Goal: Task Accomplishment & Management: Manage account settings

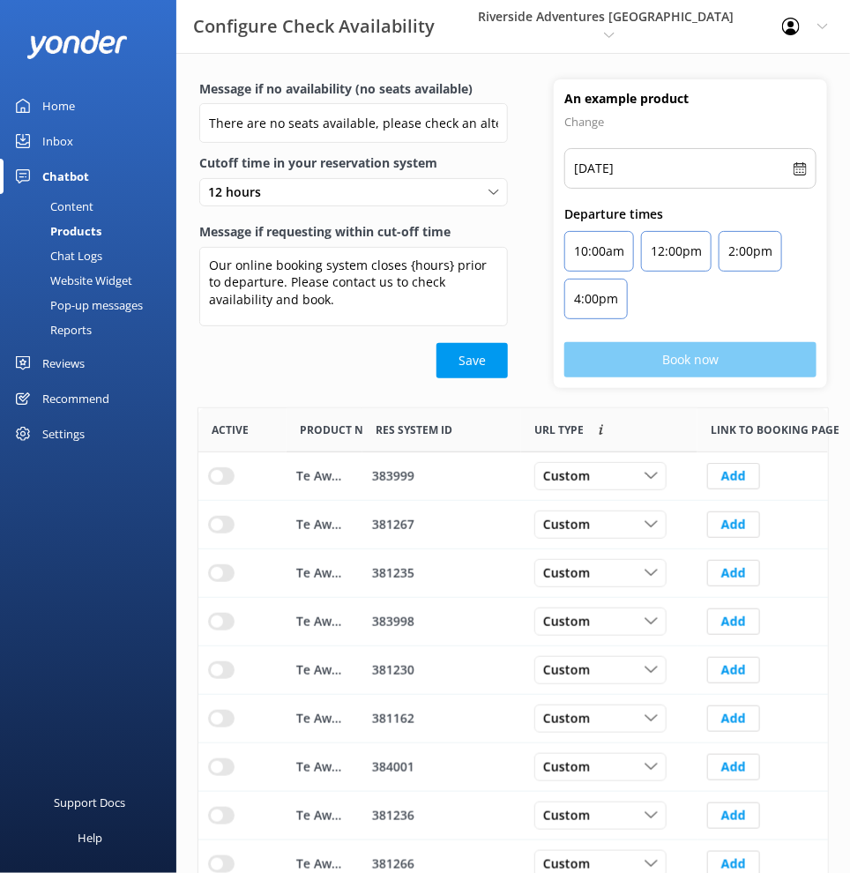
scroll to position [515, 614]
click at [739, 35] on div "Riverside Adventures Waikato [PERSON_NAME] Adventure Co Cool Tours Inc [GEOGRAP…" at bounding box center [606, 26] width 308 height 53
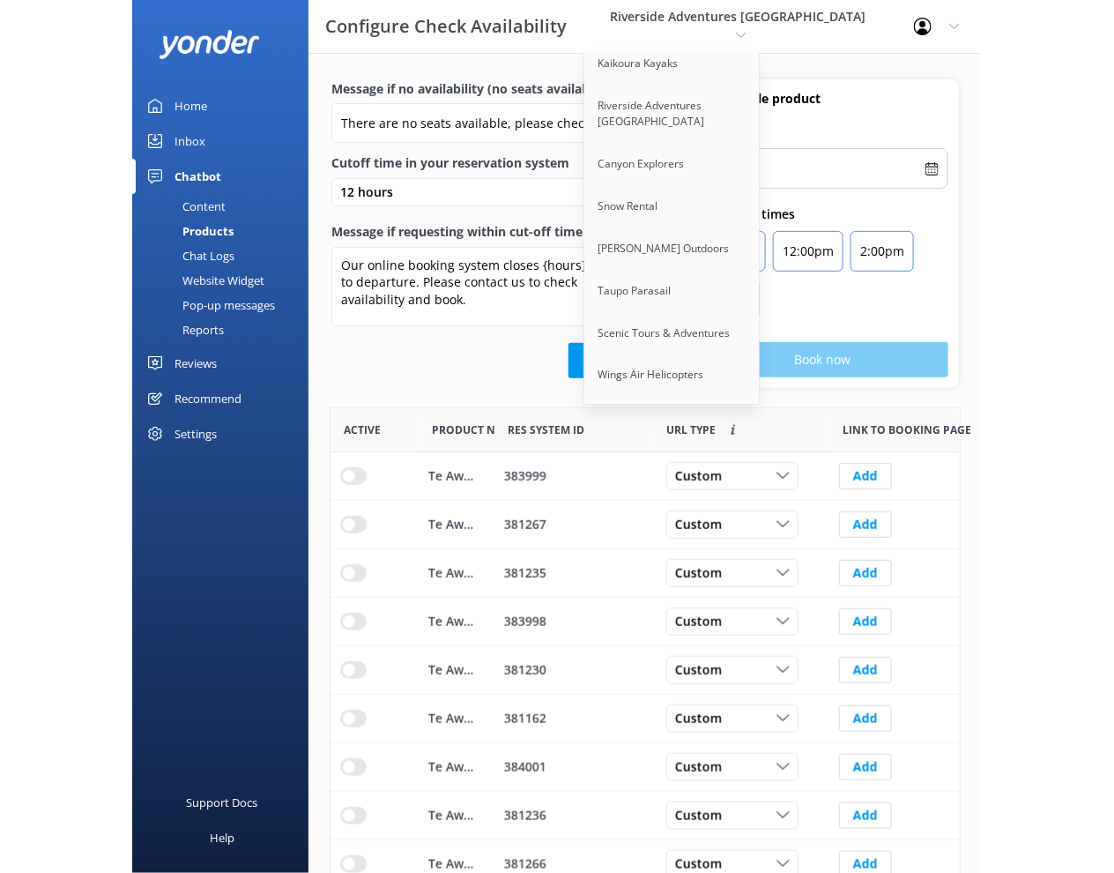
scroll to position [662, 0]
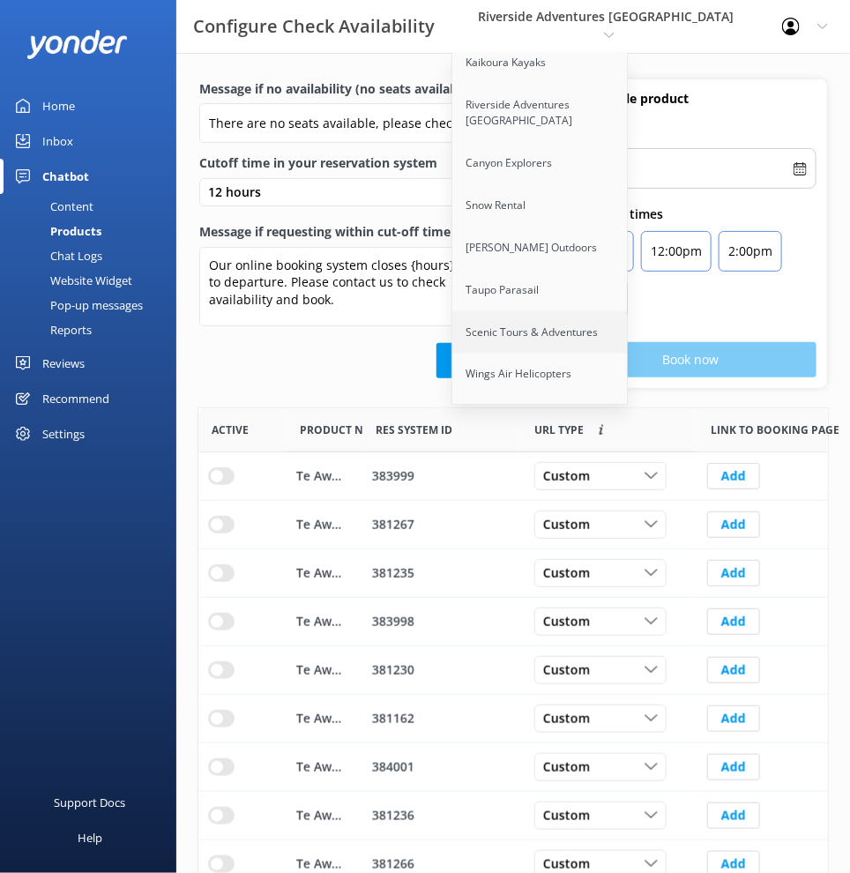
click at [601, 311] on link "Scenic Tours & Adventures" at bounding box center [540, 332] width 176 height 42
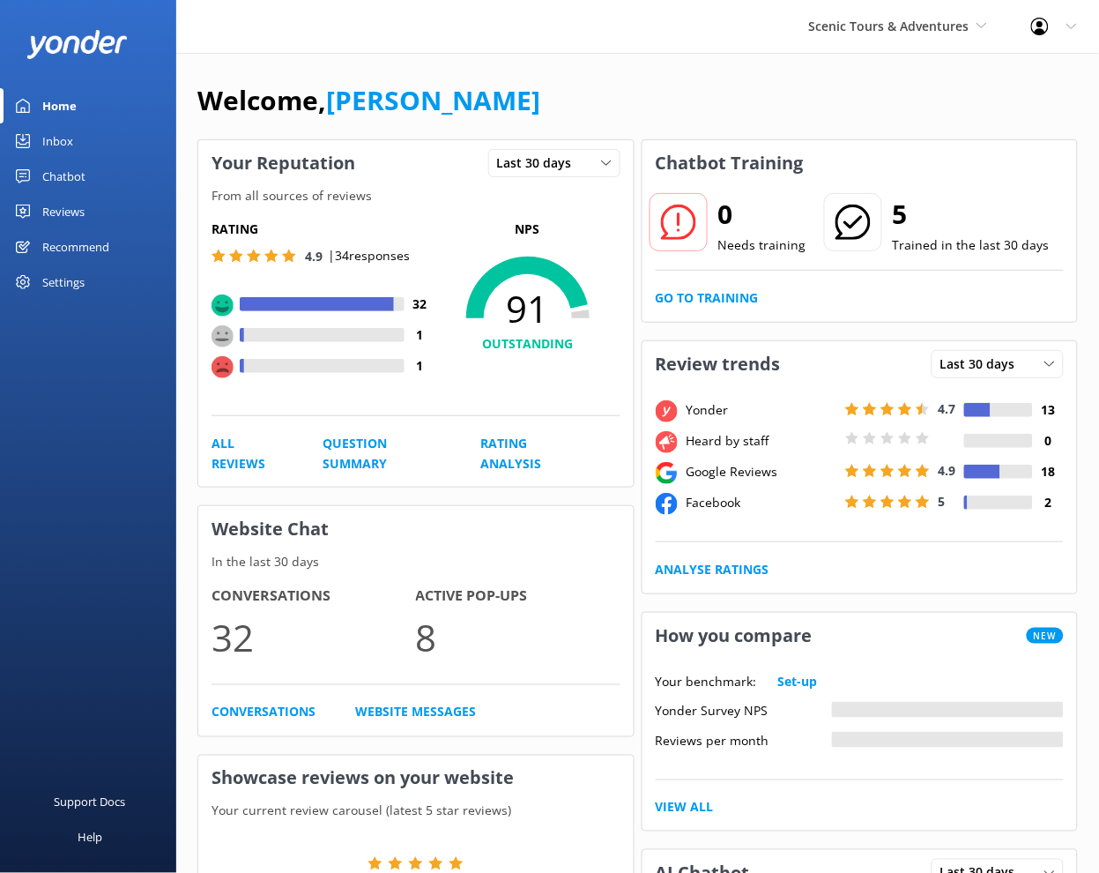
click at [72, 173] on div "Chatbot" at bounding box center [63, 176] width 43 height 35
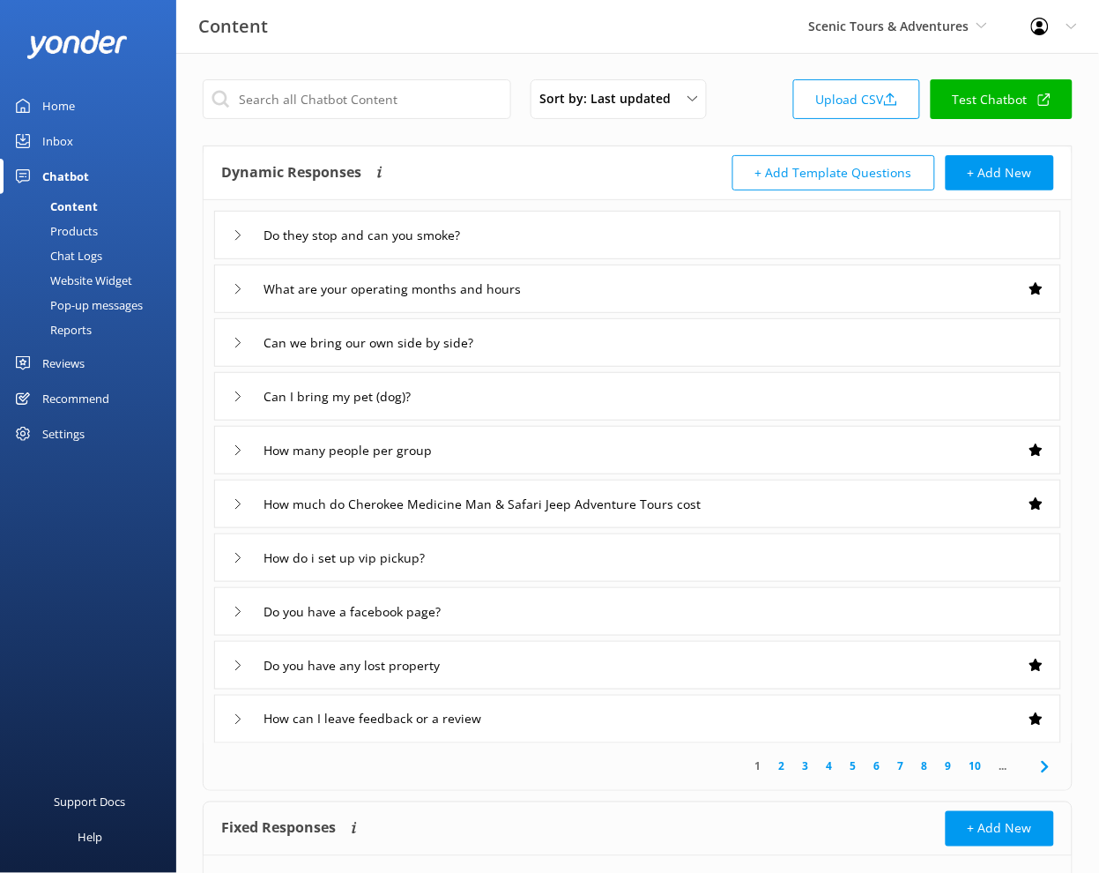
click at [98, 255] on div "Chat Logs" at bounding box center [57, 255] width 92 height 25
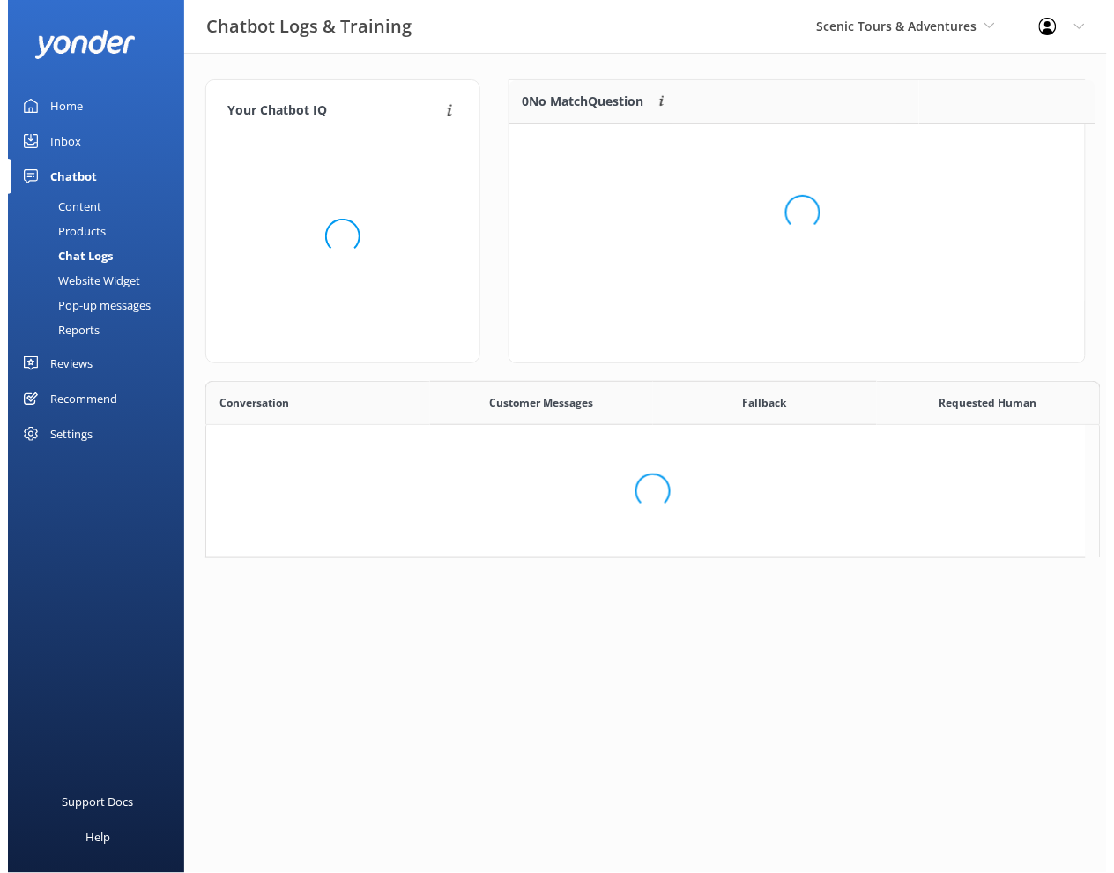
scroll to position [15, 16]
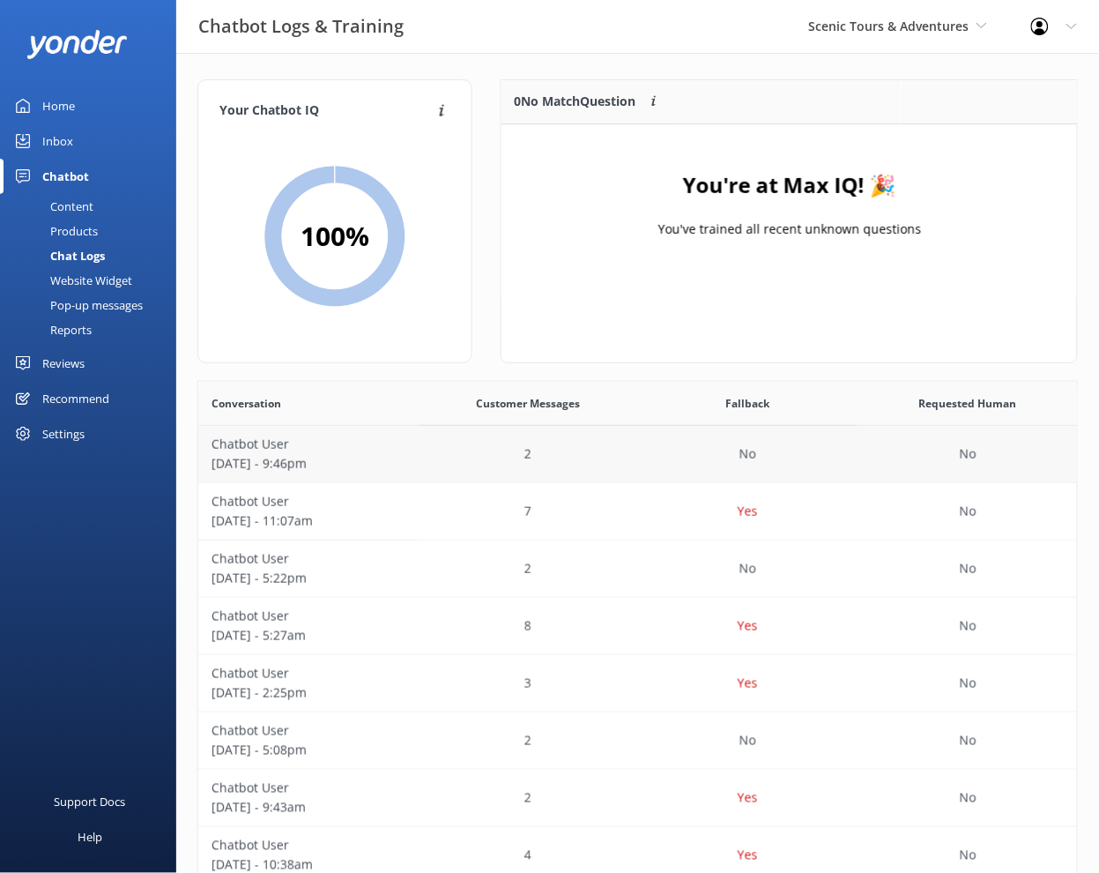
click at [404, 454] on p "August 24 - 9:46pm" at bounding box center [309, 463] width 194 height 19
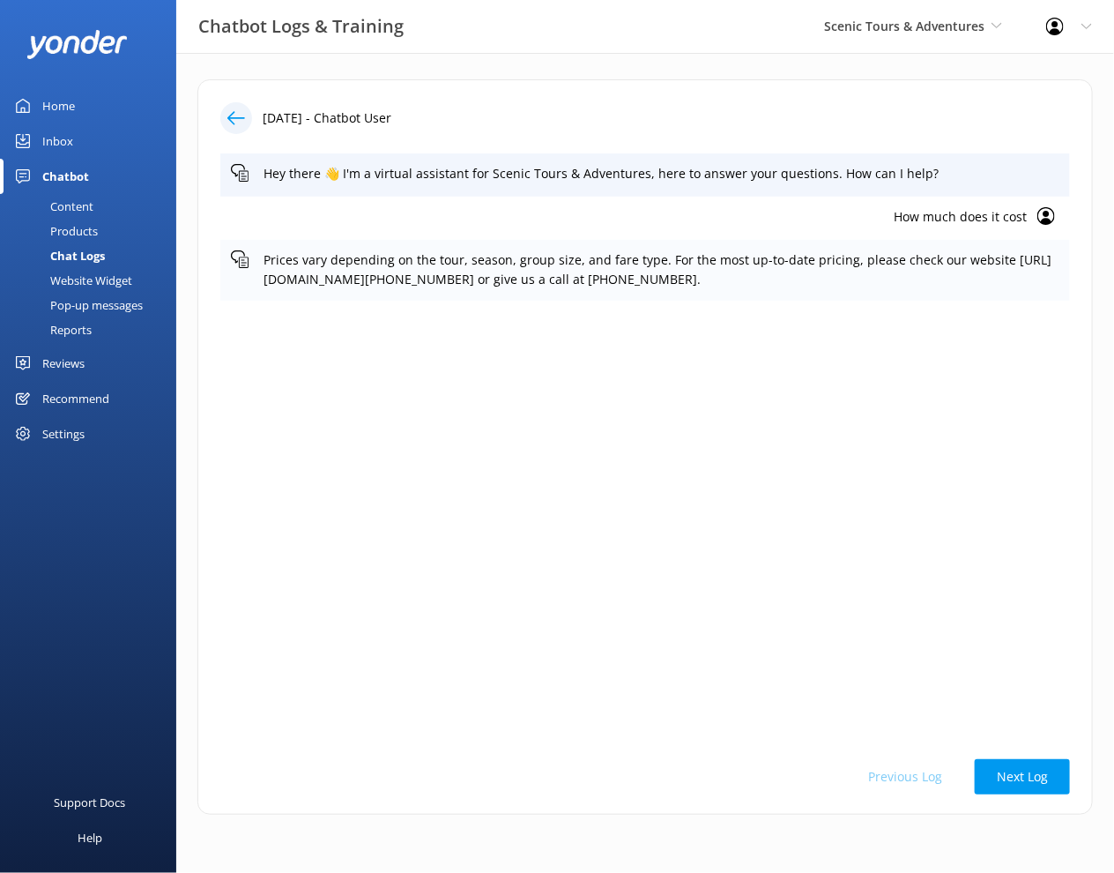
drag, startPoint x: 765, startPoint y: 283, endPoint x: 715, endPoint y: 282, distance: 50.3
click at [706, 285] on p "Prices vary depending on the tour, season, group size, and fare type. For the m…" at bounding box center [662, 270] width 796 height 40
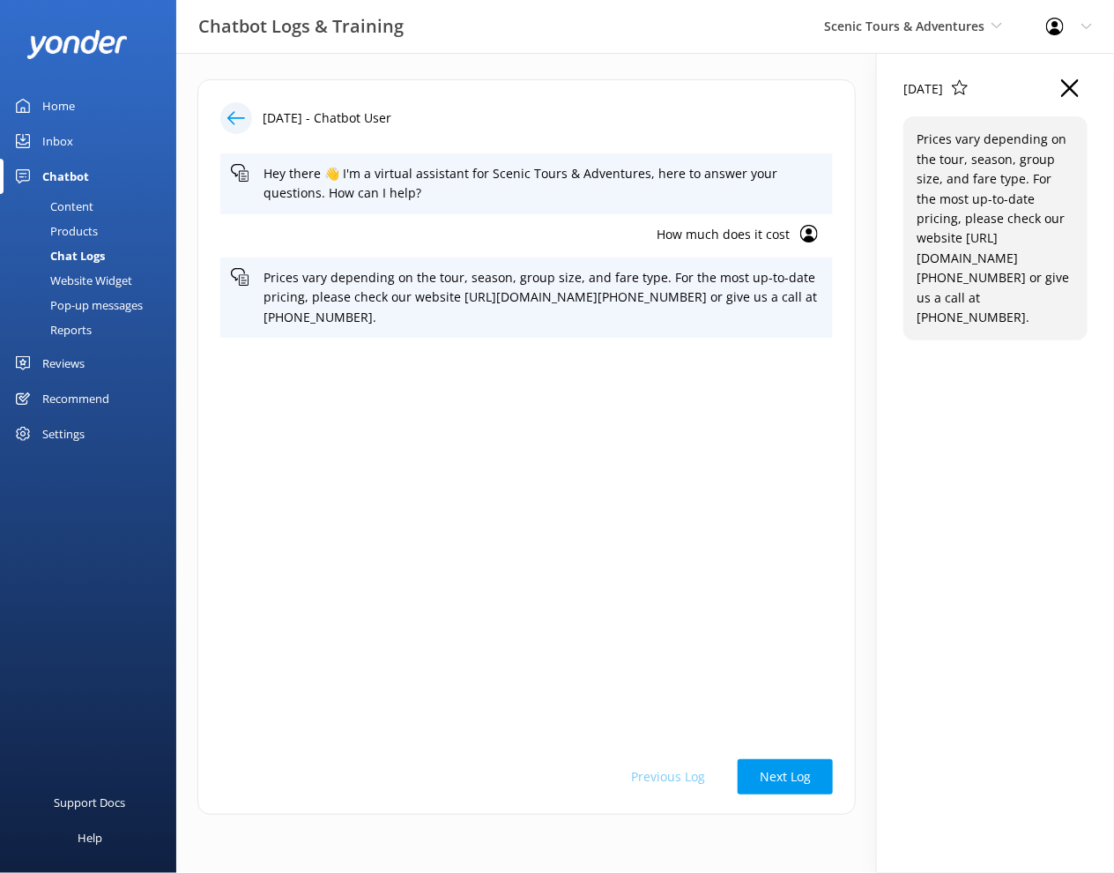
click at [771, 384] on div "Hey there 👋 I'm a virtual assistant for Scenic Tours & Adventures, here to answ…" at bounding box center [526, 446] width 613 height 586
click at [770, 239] on p "How much does it cost" at bounding box center [510, 234] width 559 height 19
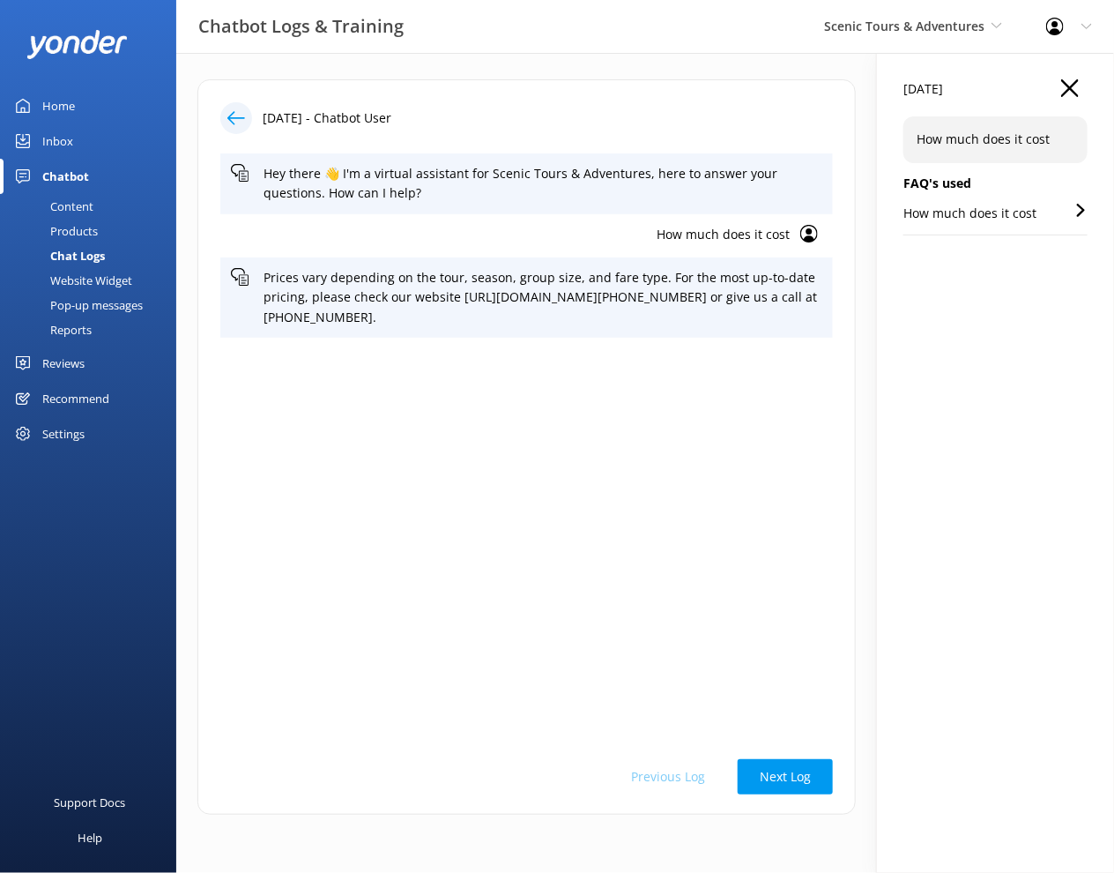
click at [849, 212] on div "How much does it cost" at bounding box center [996, 219] width 184 height 31
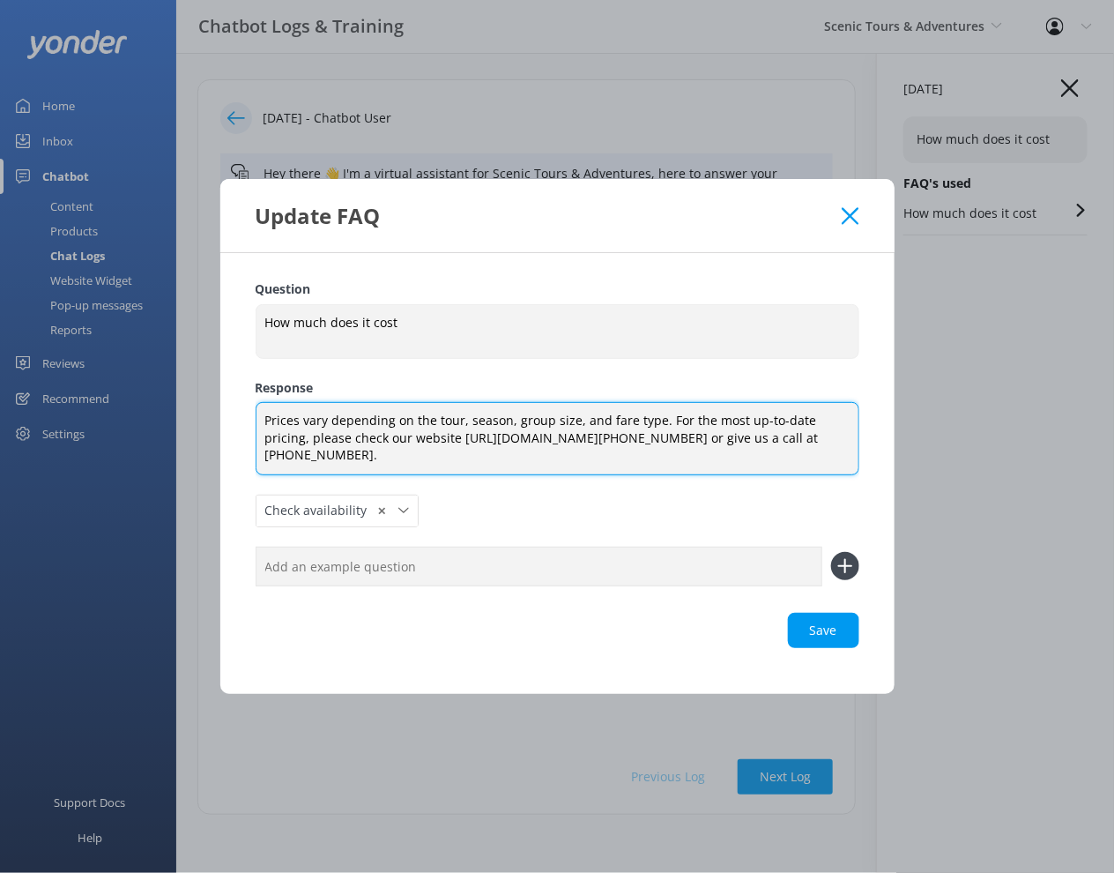
drag, startPoint x: 344, startPoint y: 455, endPoint x: 415, endPoint y: 439, distance: 73.2
click at [415, 439] on textarea "Prices vary depending on the tour, season, group size, and fare type. For the m…" at bounding box center [558, 438] width 604 height 73
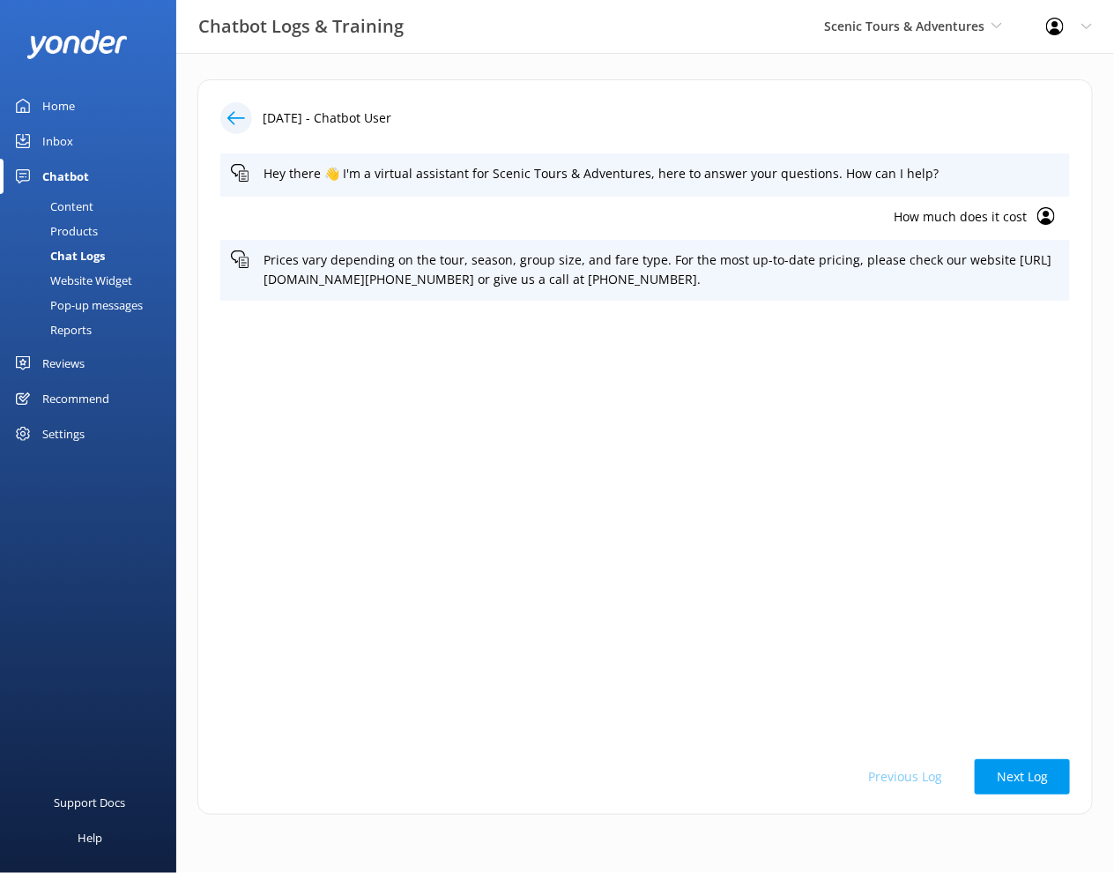
click at [83, 205] on div "Content" at bounding box center [52, 206] width 83 height 25
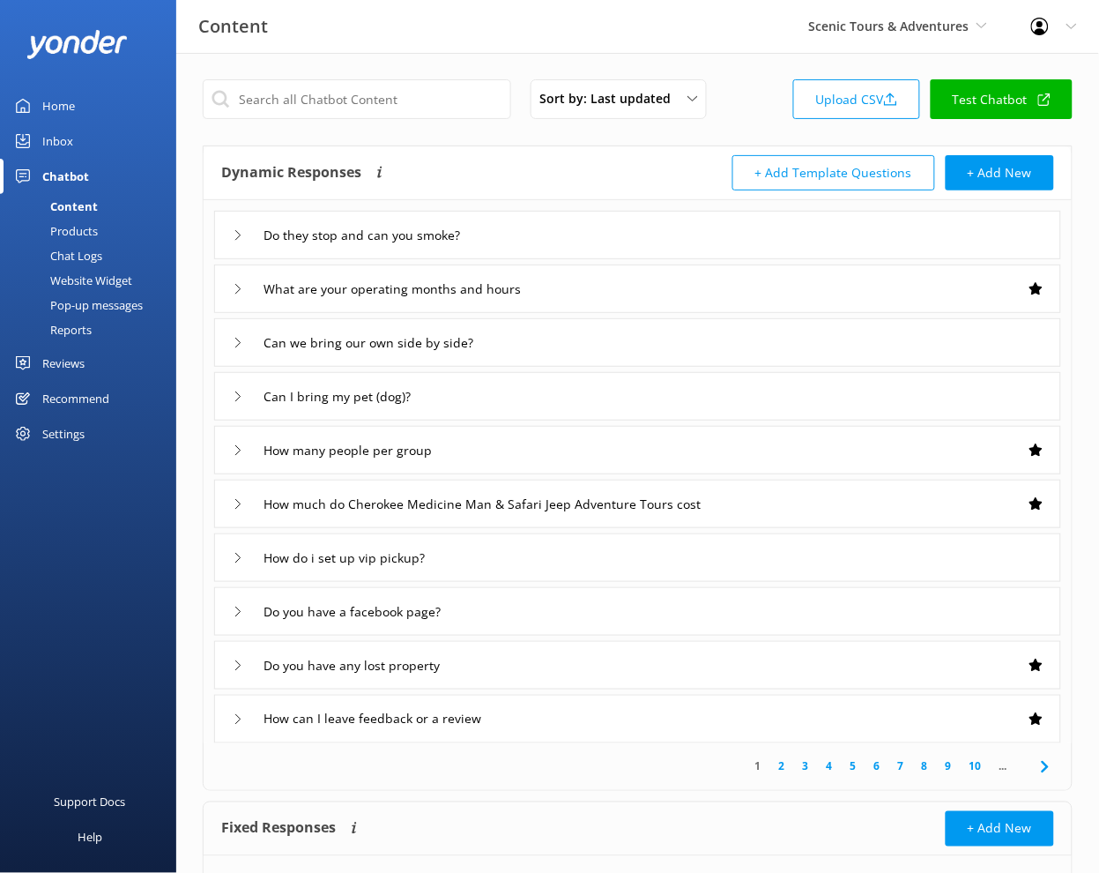
click at [85, 249] on div "Chat Logs" at bounding box center [57, 255] width 92 height 25
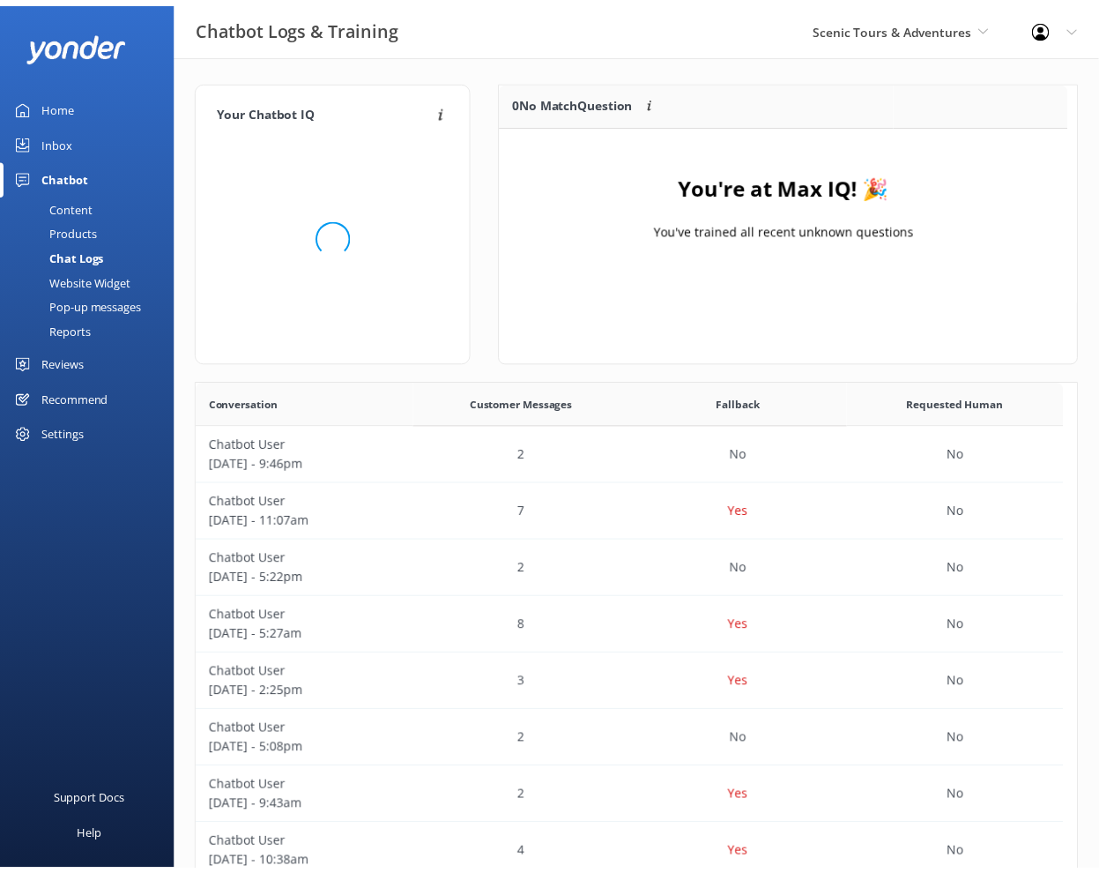
scroll to position [15, 16]
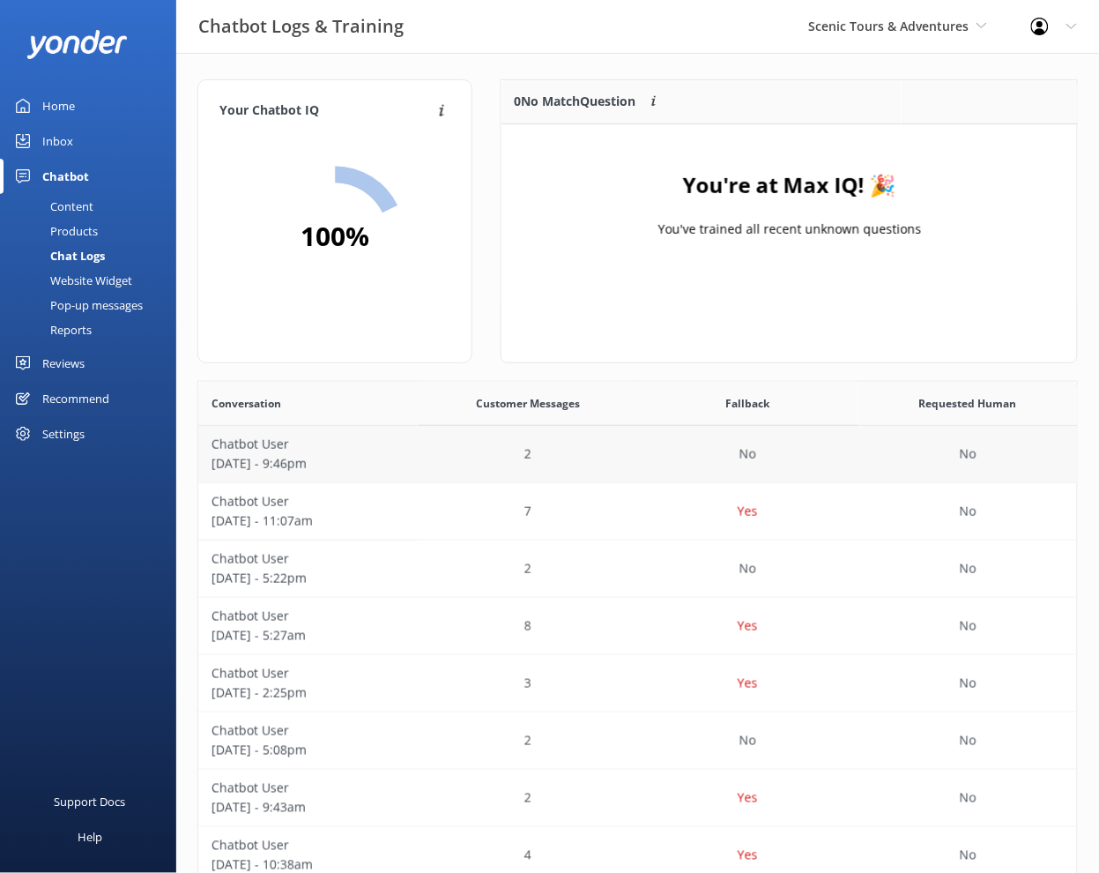
click at [370, 454] on p "[DATE] - 9:46pm" at bounding box center [309, 463] width 194 height 19
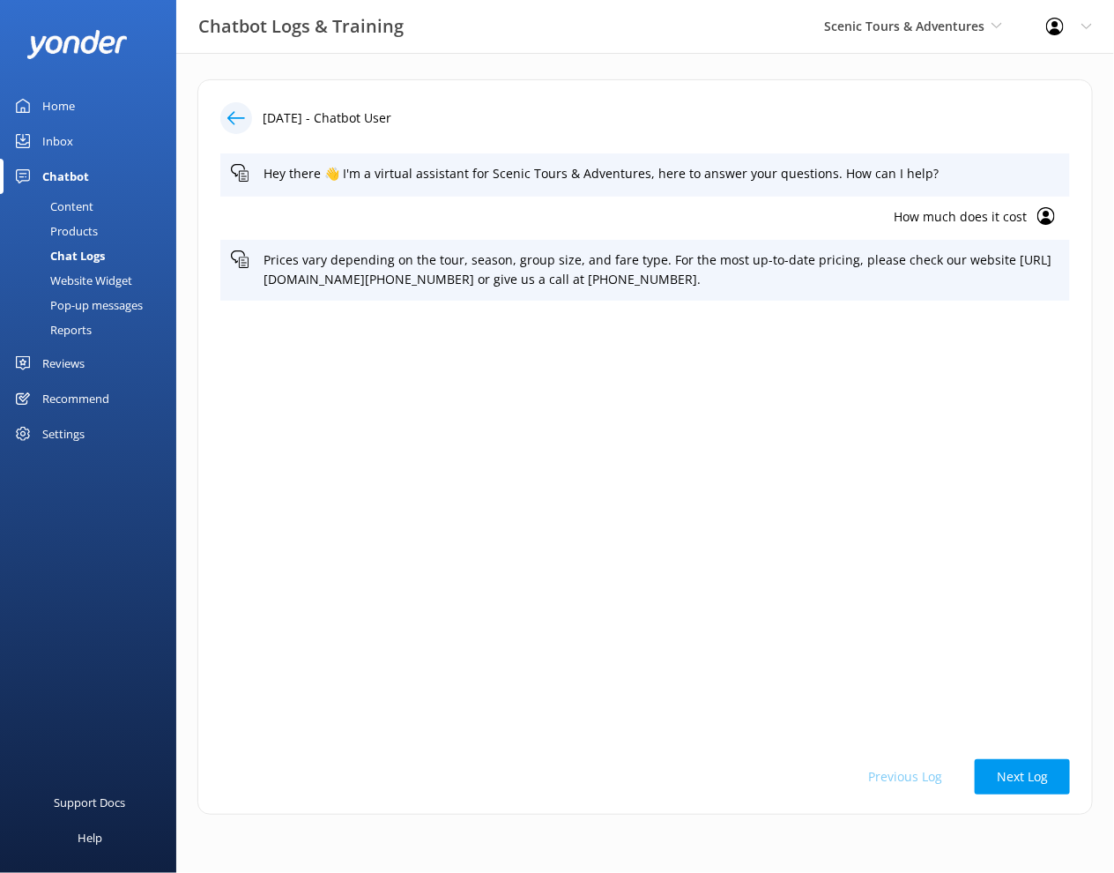
click at [53, 109] on div "Home" at bounding box center [58, 105] width 33 height 35
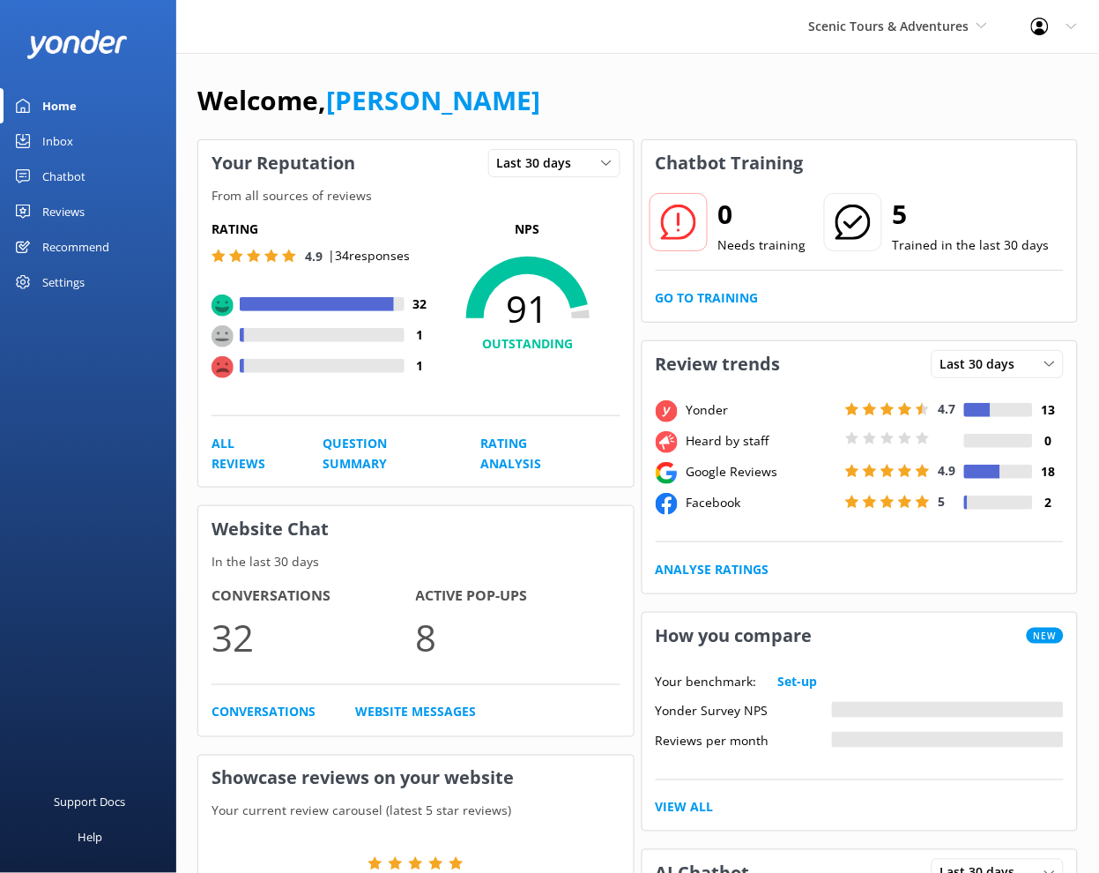
click at [51, 146] on div "Inbox" at bounding box center [57, 140] width 31 height 35
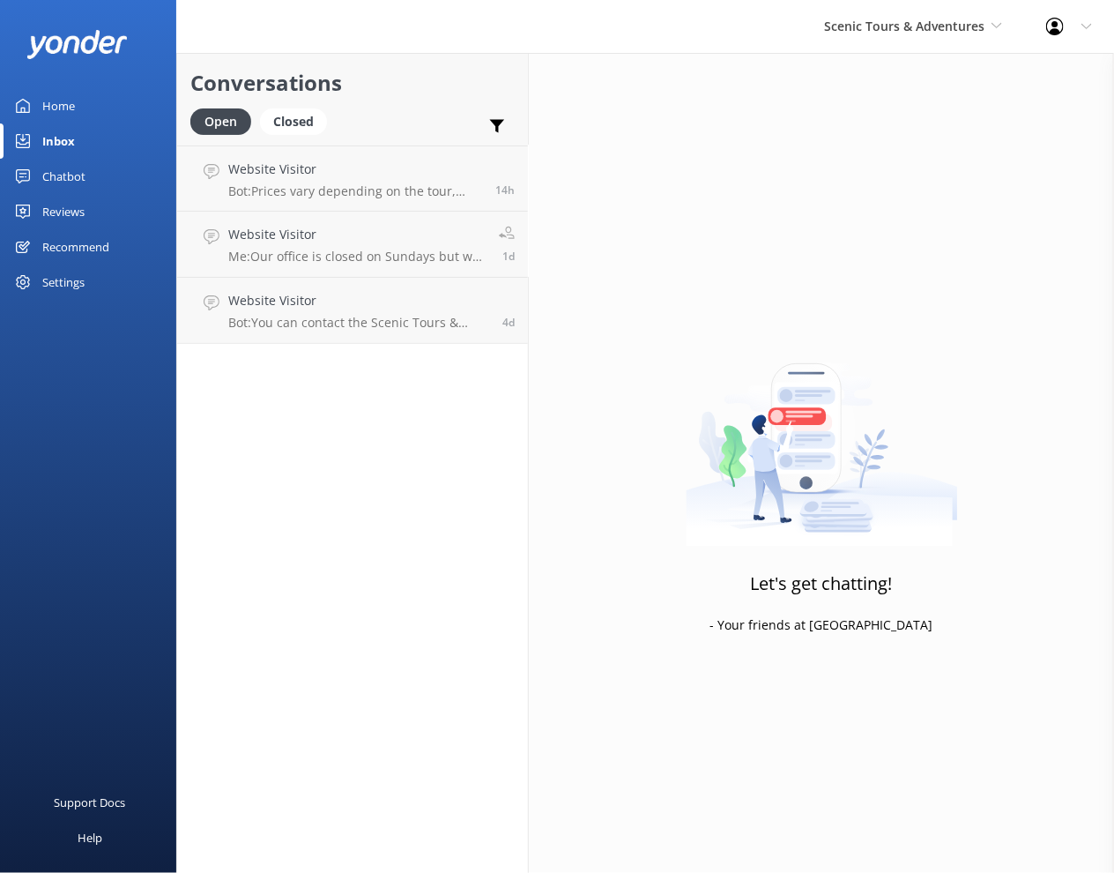
click at [68, 185] on div "Chatbot" at bounding box center [63, 176] width 43 height 35
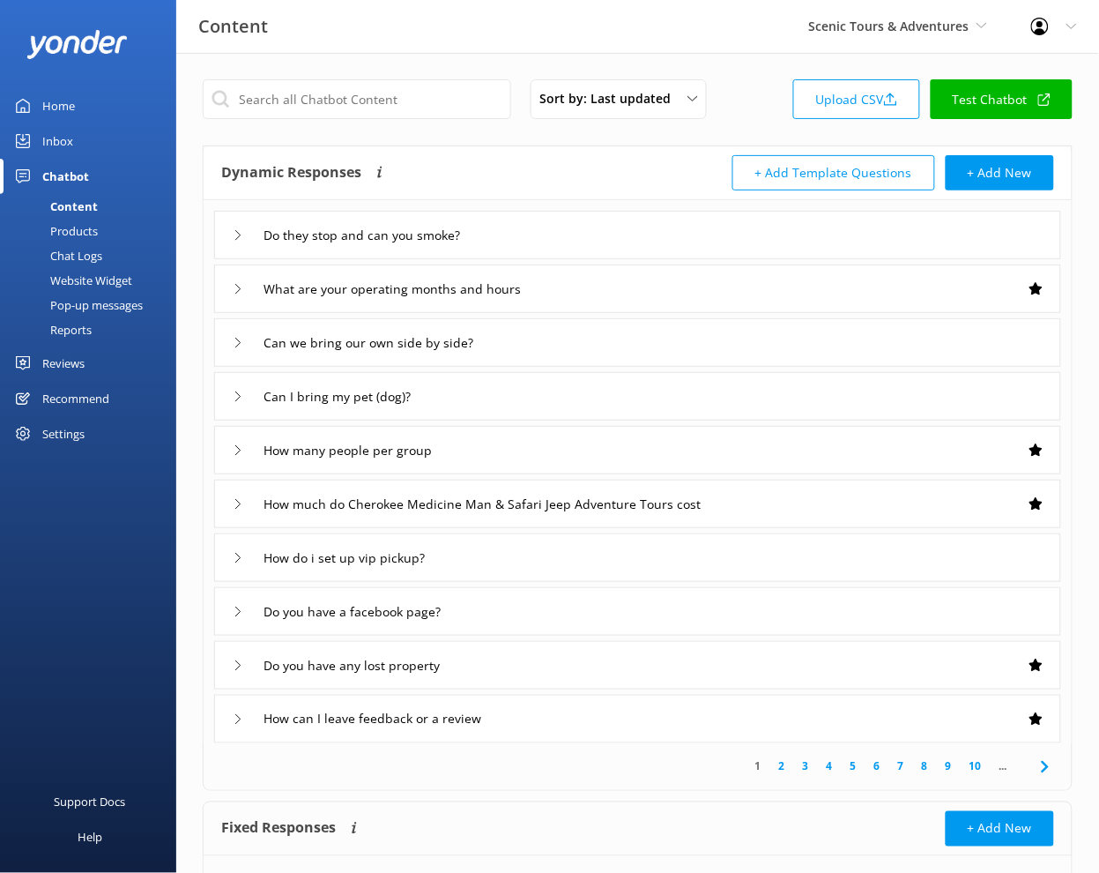
click at [1000, 105] on link "Test Chatbot" at bounding box center [1002, 99] width 142 height 40
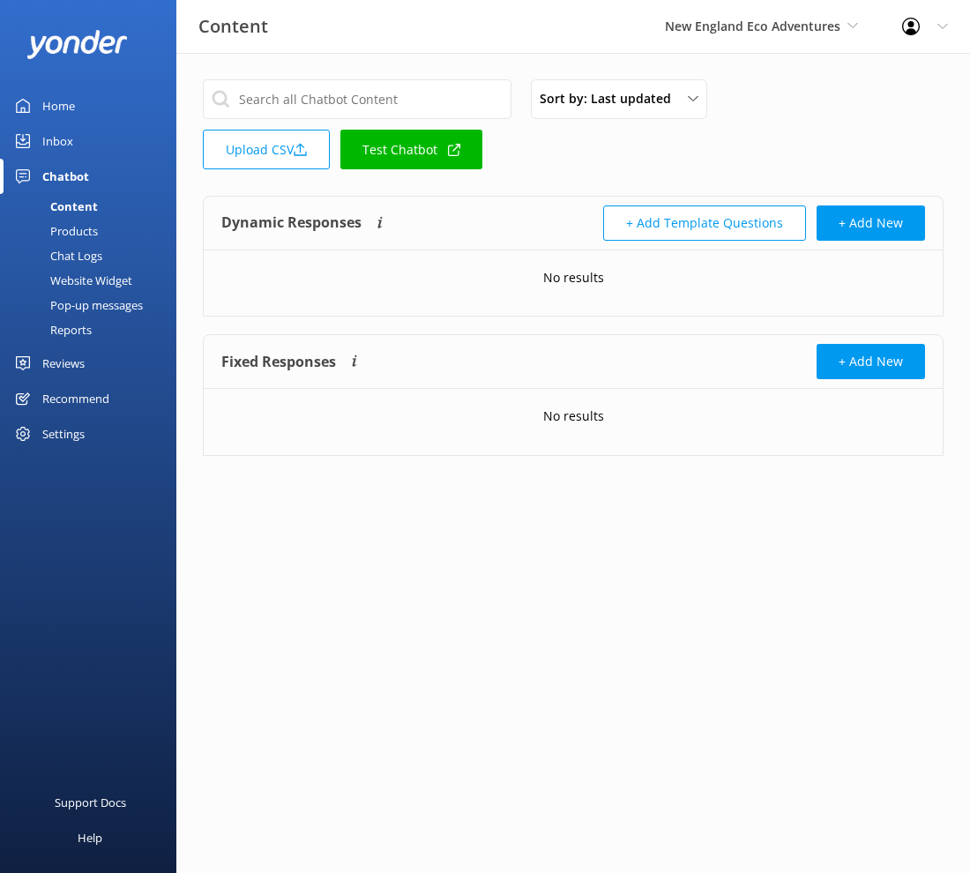
click at [68, 113] on div "Home" at bounding box center [58, 105] width 33 height 35
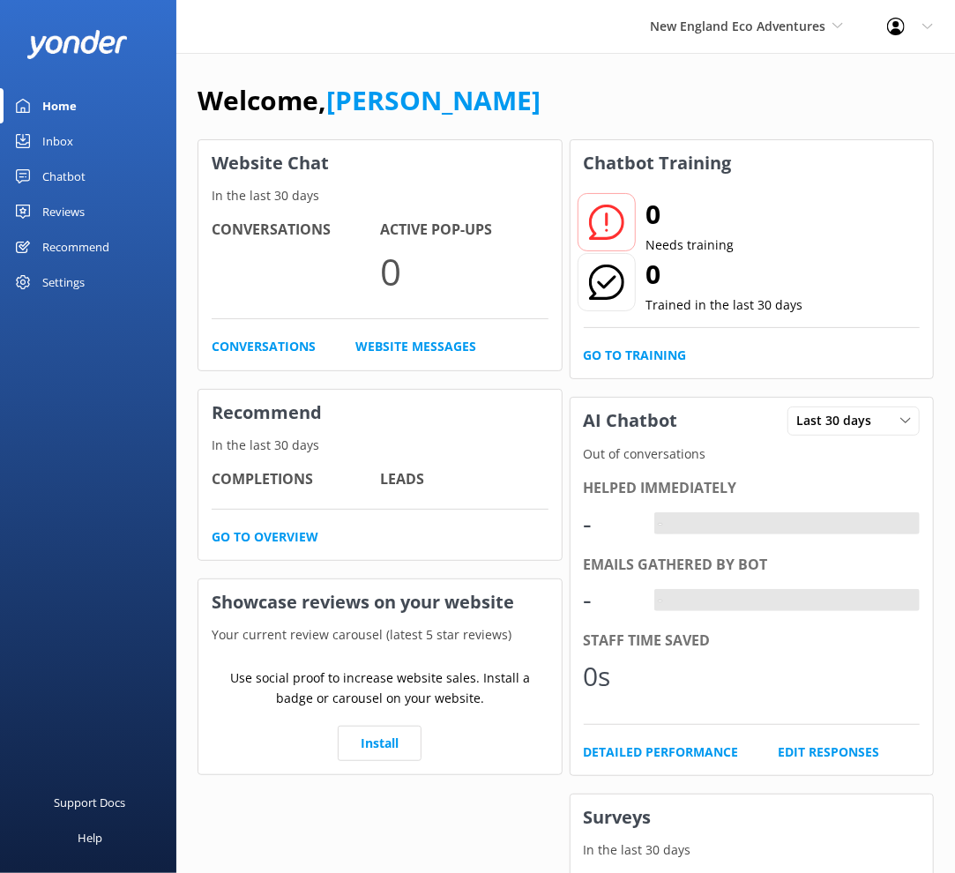
click at [71, 176] on div "Chatbot" at bounding box center [63, 176] width 43 height 35
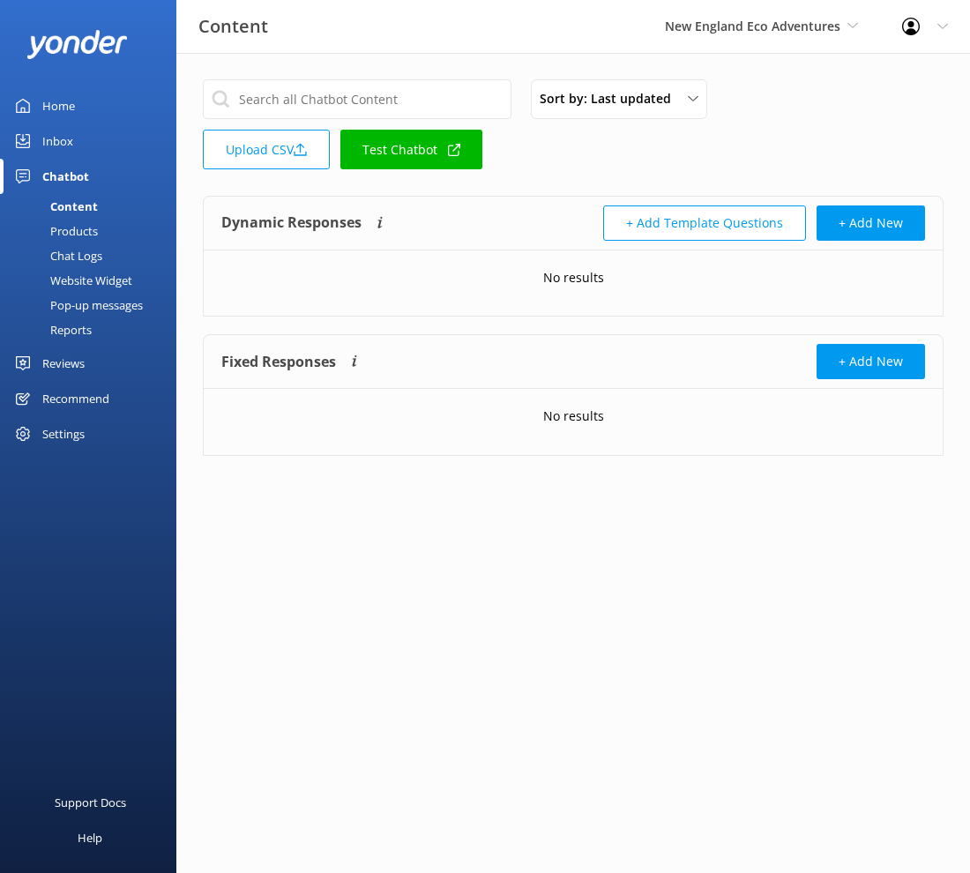
click at [104, 270] on div "Website Widget" at bounding box center [72, 280] width 122 height 25
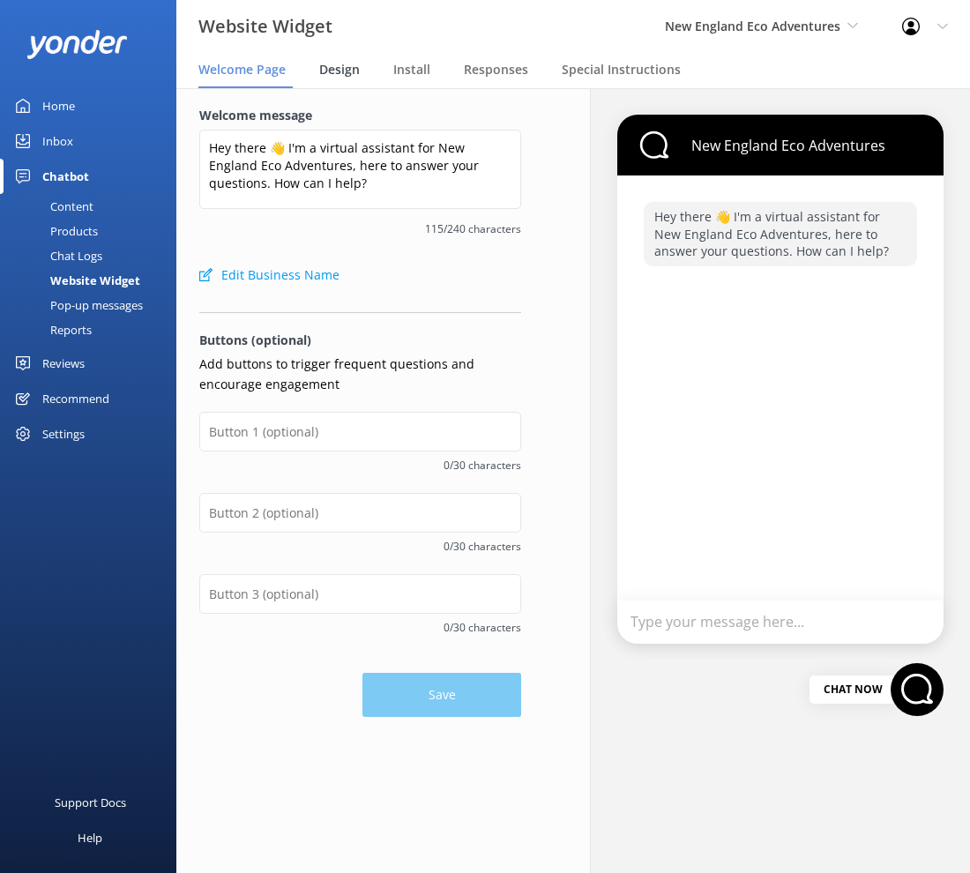
click at [346, 69] on span "Design" at bounding box center [339, 70] width 41 height 18
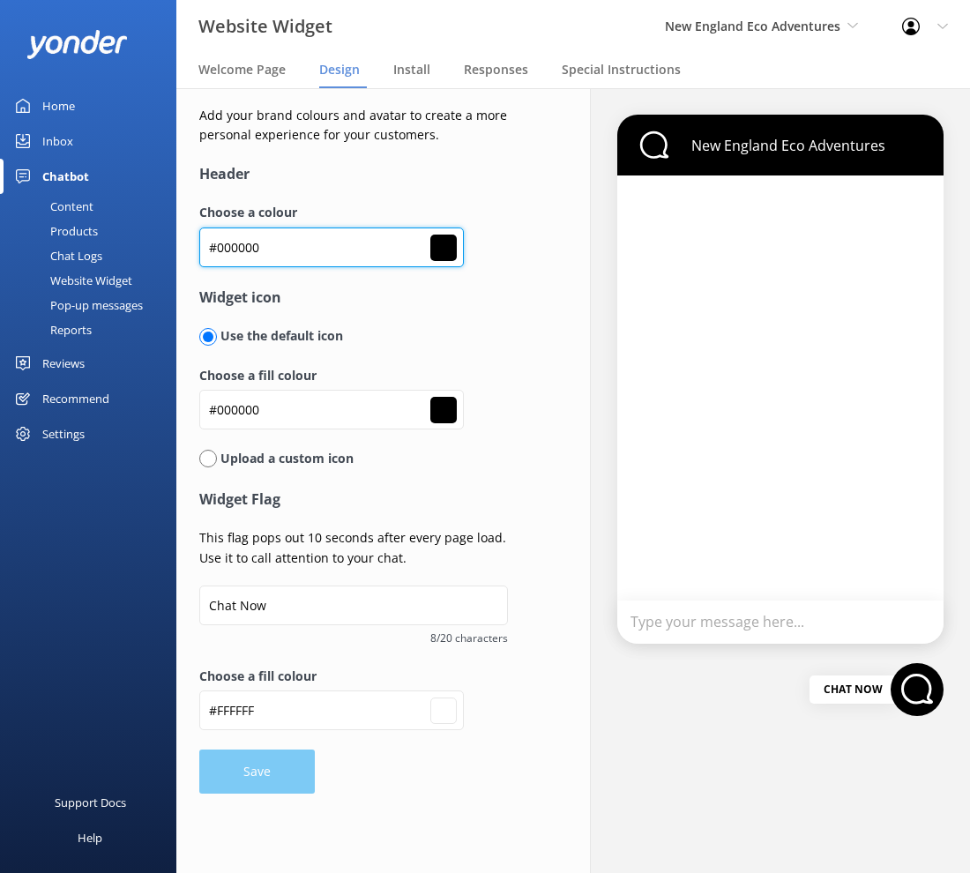
click at [274, 252] on input "#000000" at bounding box center [331, 247] width 264 height 40
click at [267, 252] on input "#000000" at bounding box center [331, 247] width 264 height 40
click at [227, 243] on input "#000000" at bounding box center [331, 247] width 264 height 40
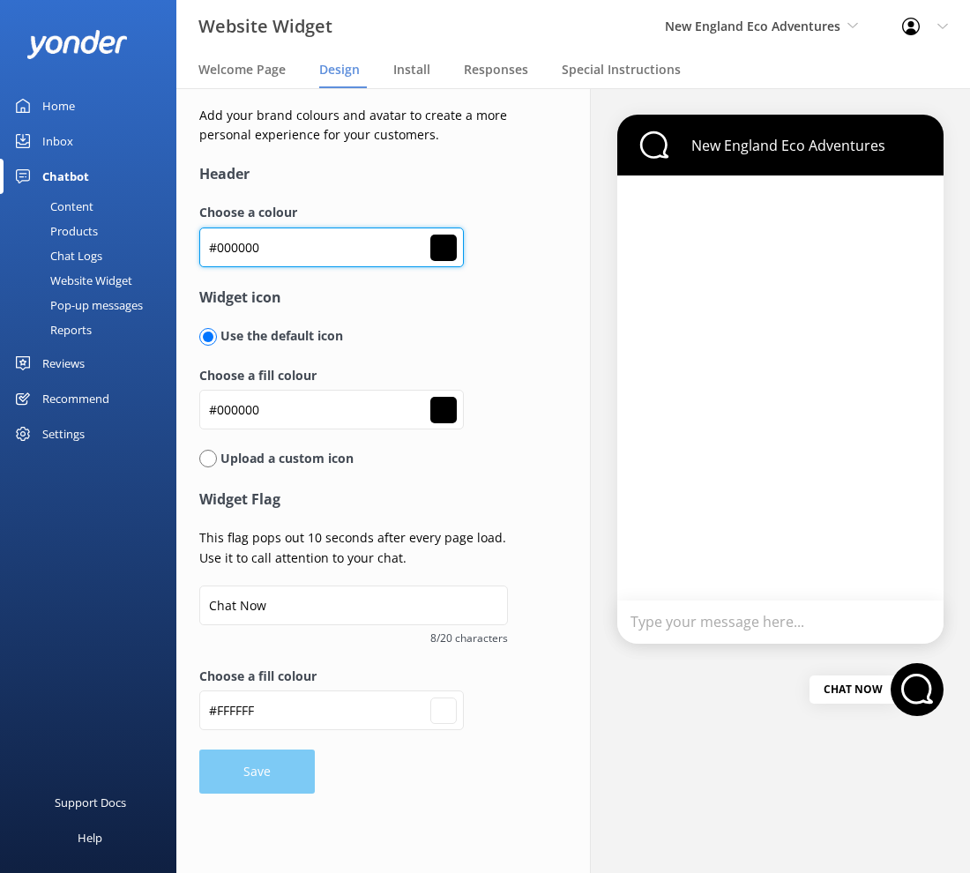
click at [227, 243] on input "#000000" at bounding box center [331, 247] width 264 height 40
paste input "ecb8"
type input "#ecb800"
type input "#ffffff"
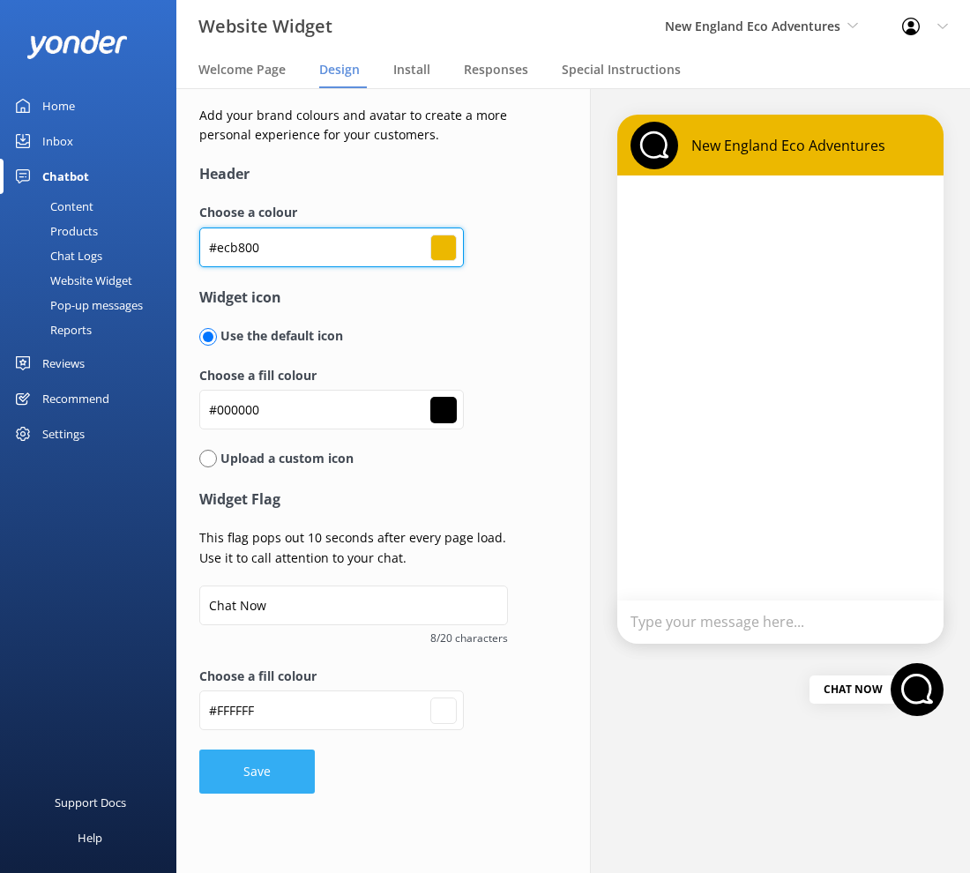
type input "#ecb800"
click at [288, 767] on button "Save" at bounding box center [256, 771] width 115 height 44
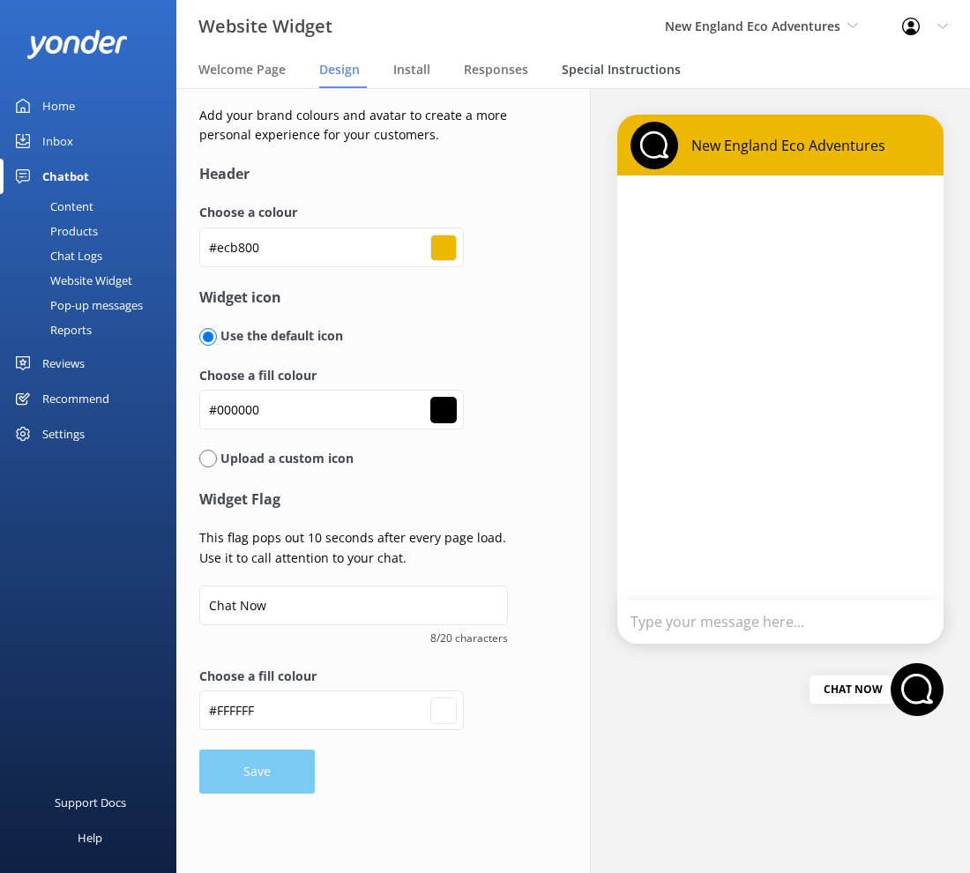
type input "#ffffff"
type input "#c33f3b"
type input "#112a42"
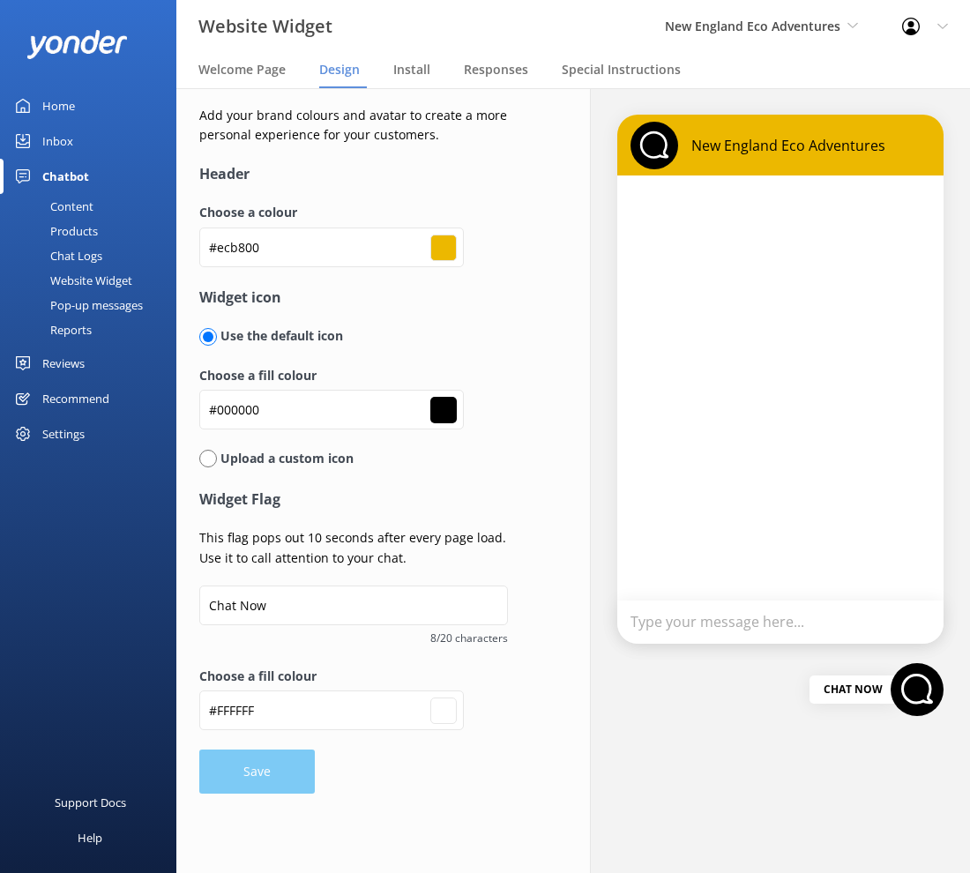
type input "#ffffff"
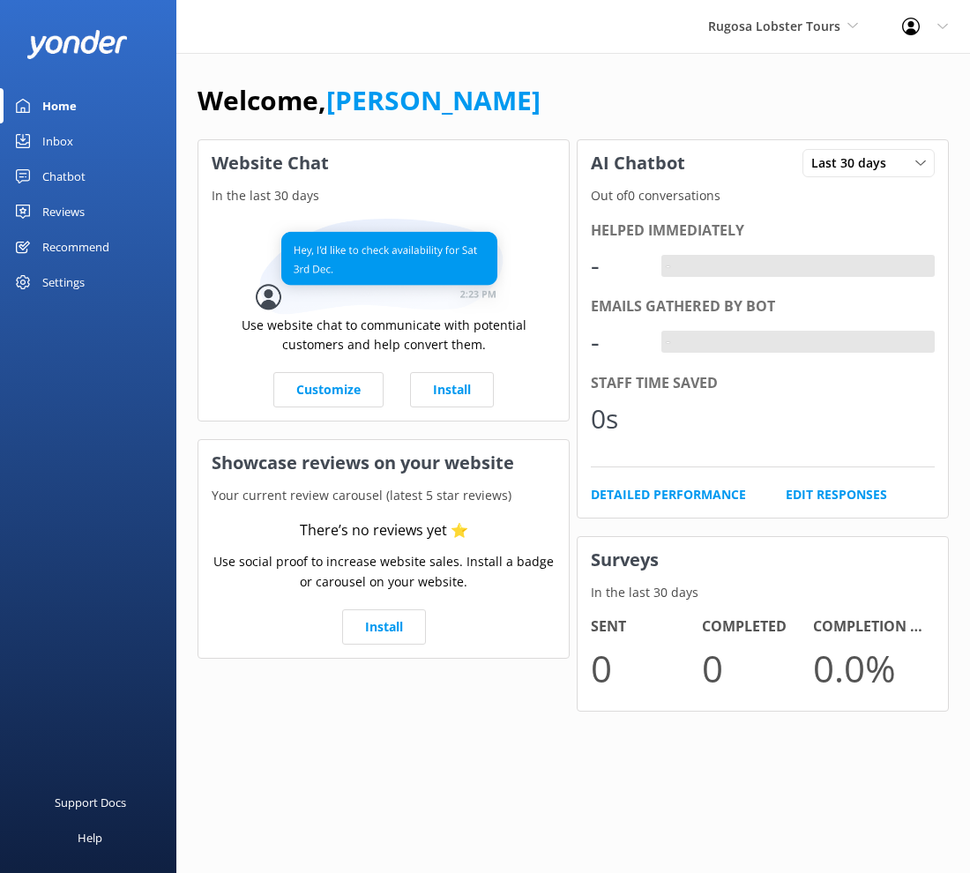
click at [101, 170] on link "Chatbot" at bounding box center [88, 176] width 176 height 35
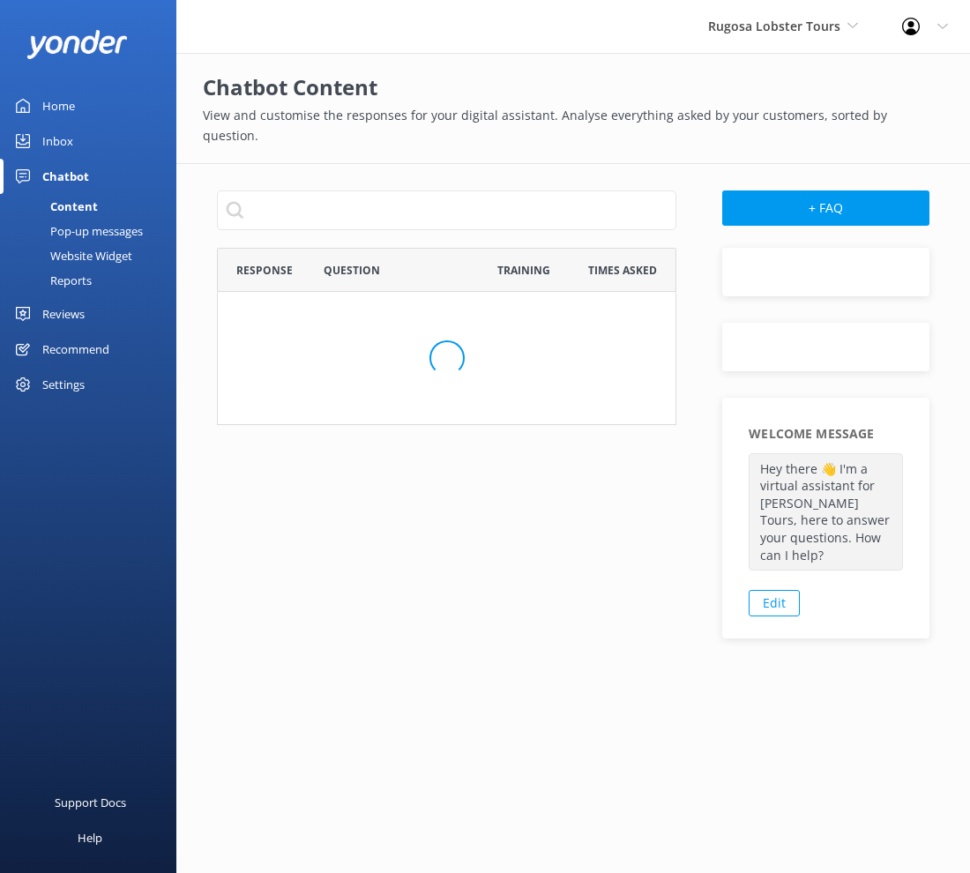
scroll to position [15, 15]
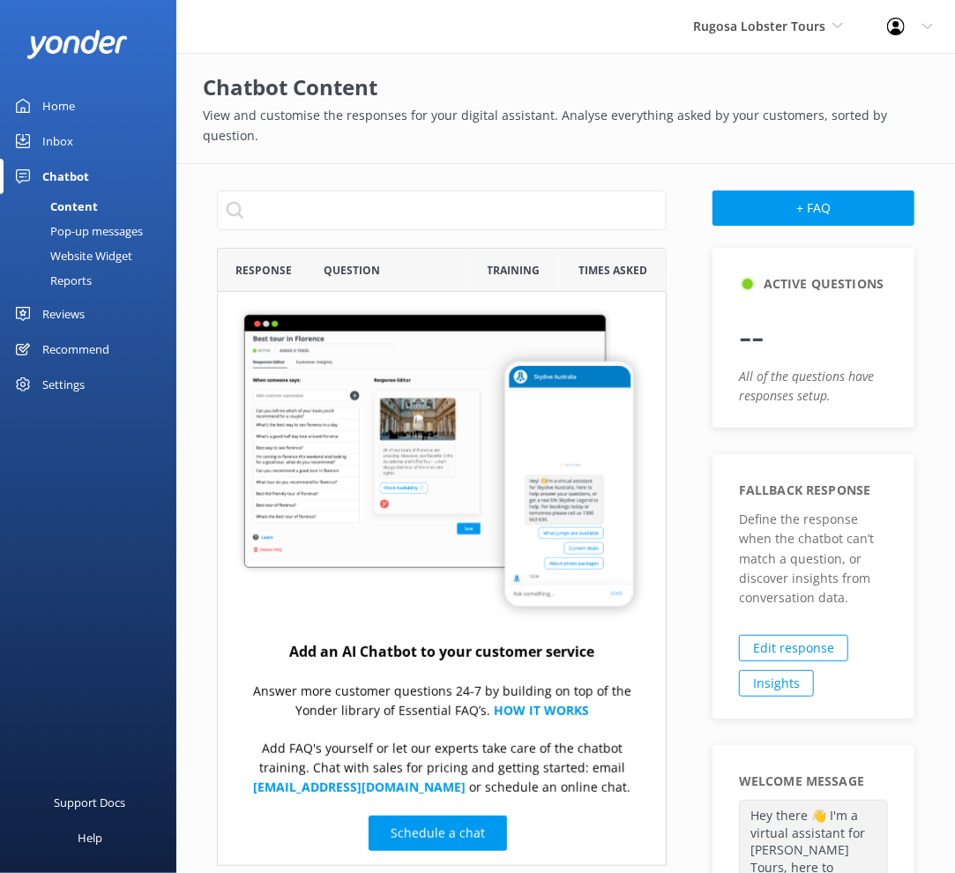
drag, startPoint x: 121, startPoint y: 251, endPoint x: 130, endPoint y: 247, distance: 10.7
click at [121, 251] on div "Website Widget" at bounding box center [72, 255] width 122 height 25
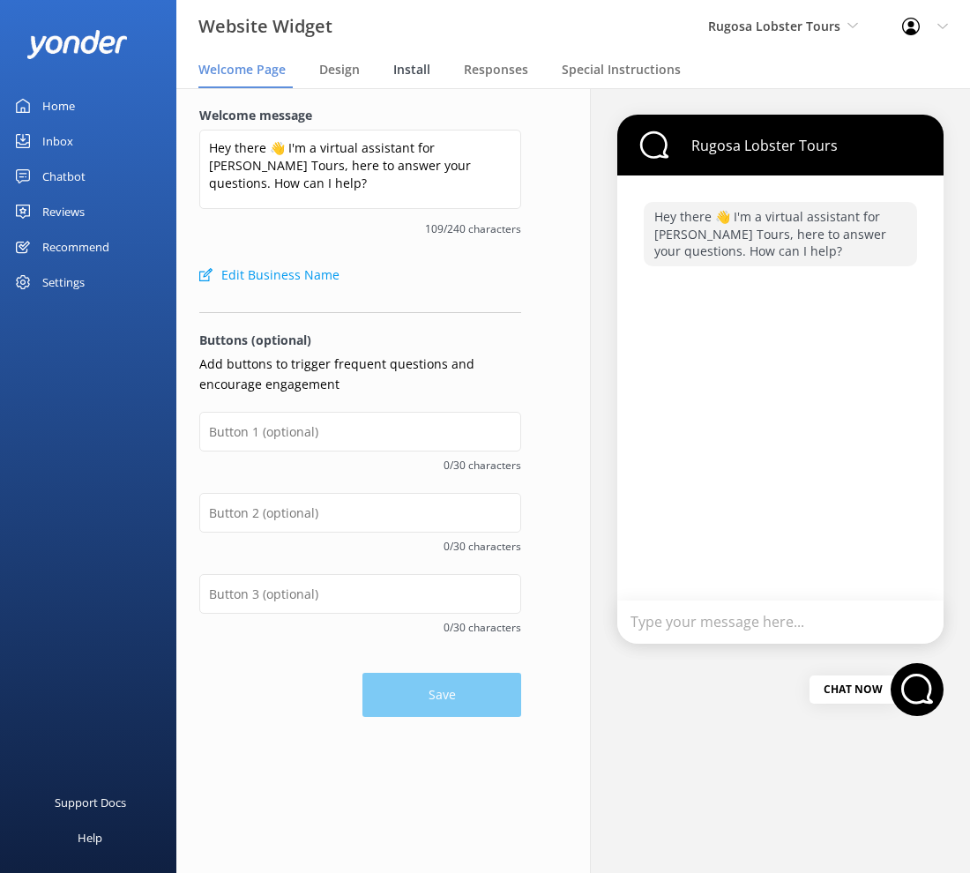
click at [416, 71] on span "Install" at bounding box center [411, 70] width 37 height 18
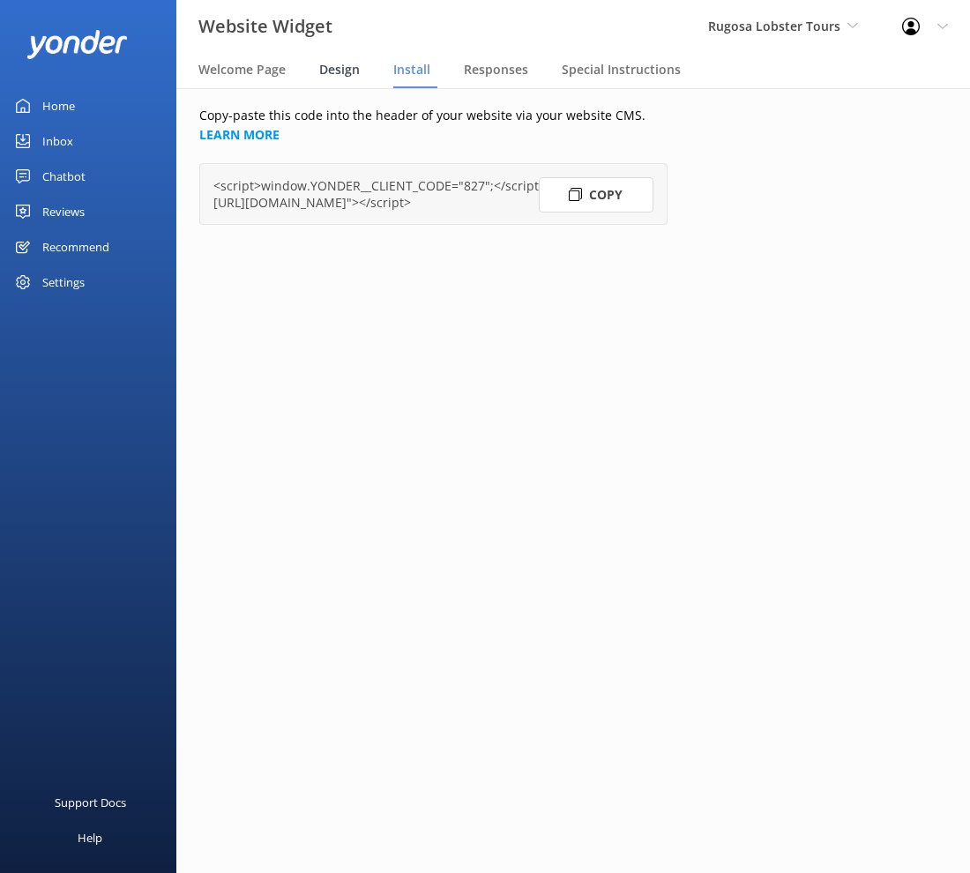
click at [354, 65] on span "Design" at bounding box center [339, 70] width 41 height 18
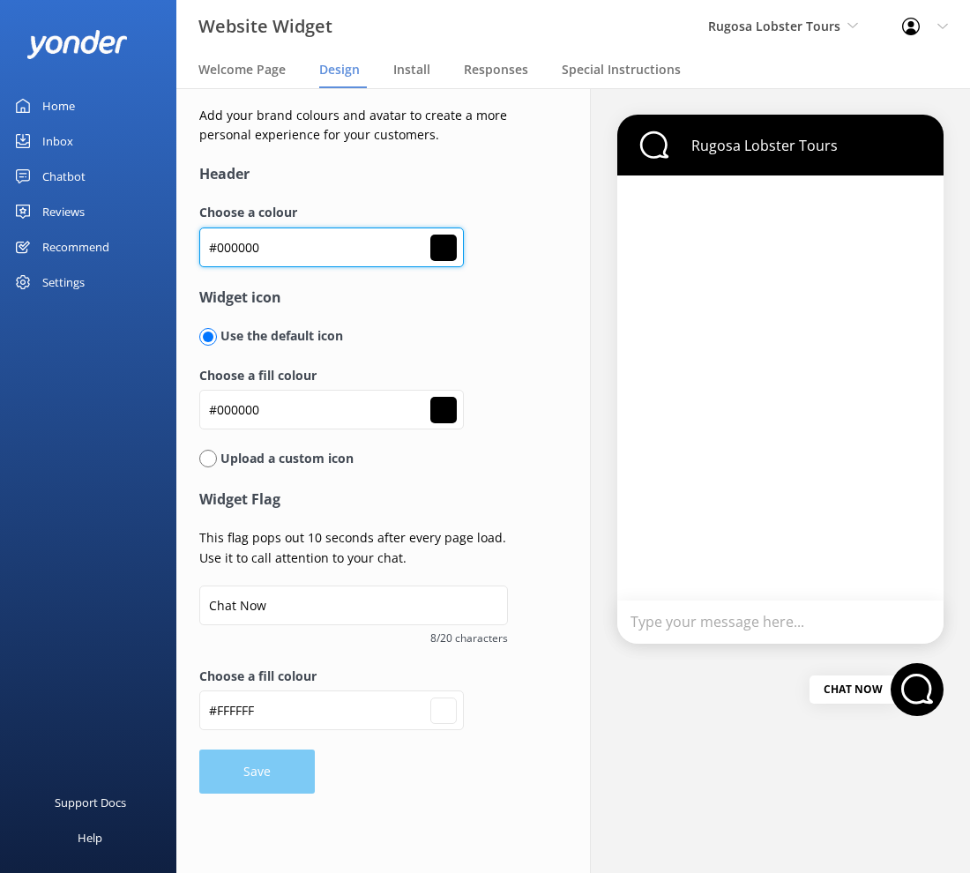
click at [317, 238] on input "#000000" at bounding box center [331, 247] width 264 height 40
click at [318, 240] on input "#000000" at bounding box center [331, 247] width 264 height 40
click at [318, 241] on input "#000000" at bounding box center [331, 247] width 264 height 40
paste input "#c33f3b"
type input "#000000#c33f3b"
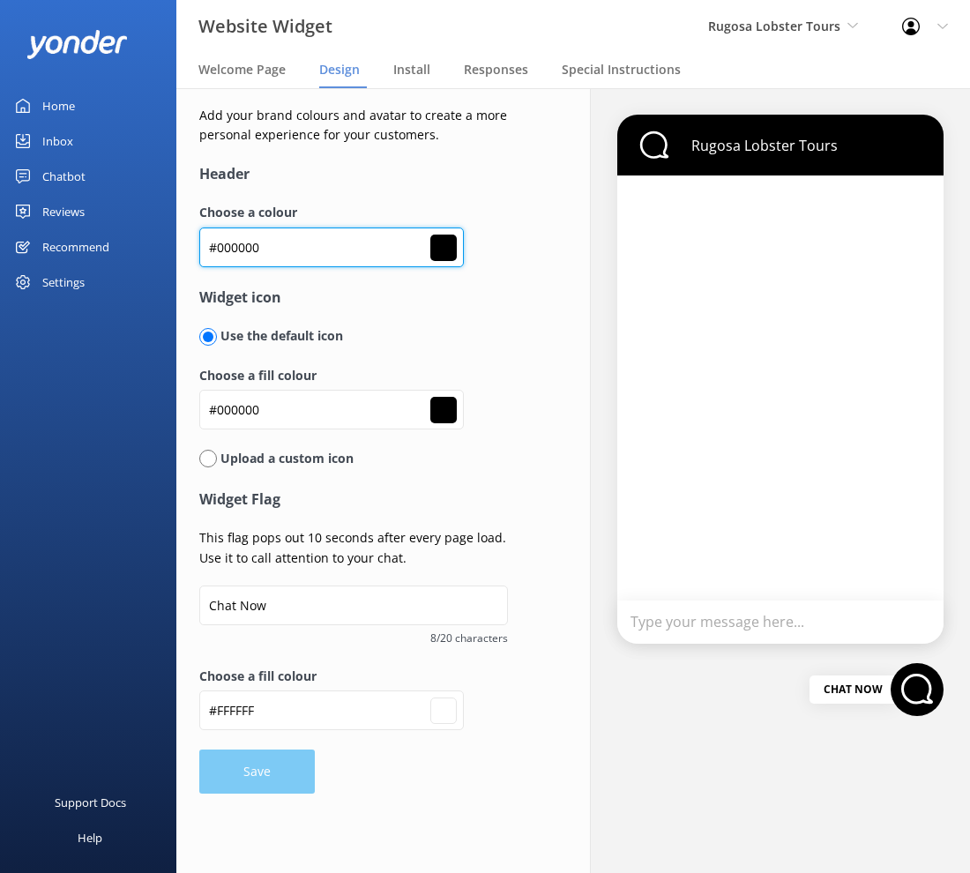
type input "#000000"
type input "#ffffff"
click at [279, 258] on input "#000000#c33f3b" at bounding box center [331, 247] width 264 height 40
click at [278, 252] on input "#000000#c33f3b" at bounding box center [331, 247] width 264 height 40
click at [279, 248] on input "#000000#c33f3b" at bounding box center [331, 247] width 264 height 40
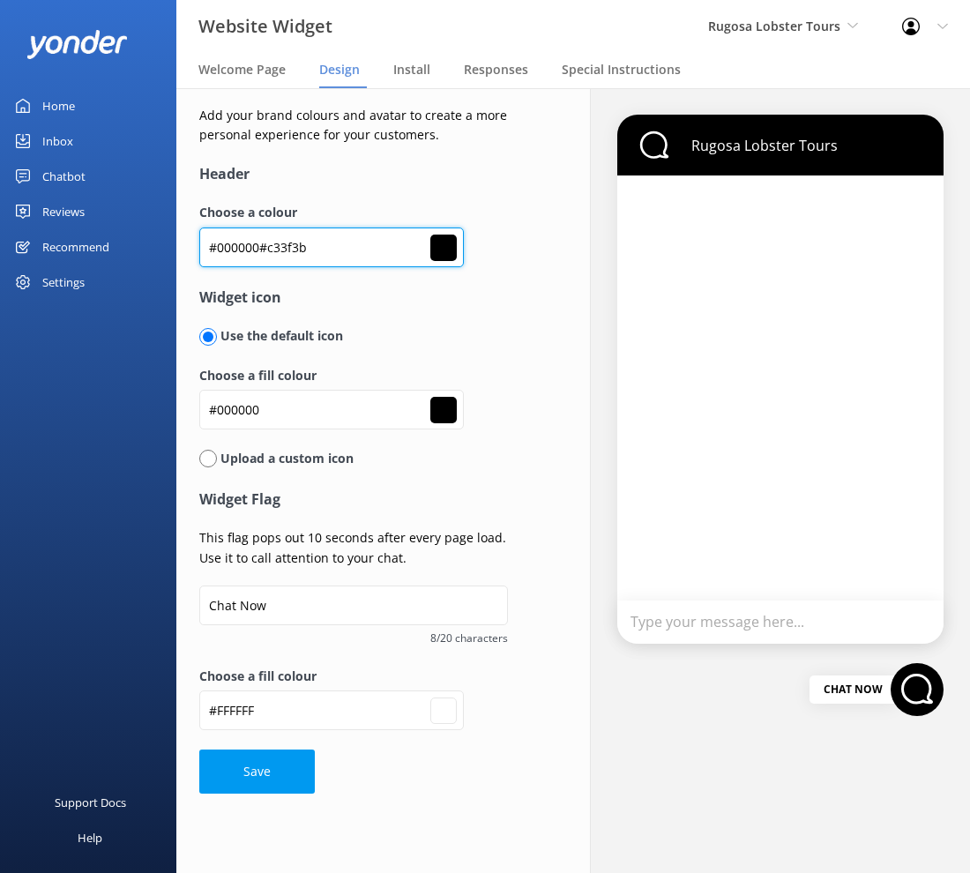
click at [281, 244] on input "#000000#c33f3b" at bounding box center [331, 247] width 264 height 40
click at [280, 244] on input "#000000#c33f3b" at bounding box center [331, 247] width 264 height 40
click at [279, 246] on input "#000000#c33f3b" at bounding box center [331, 247] width 264 height 40
drag, startPoint x: 327, startPoint y: 253, endPoint x: 187, endPoint y: 254, distance: 140.2
click at [188, 255] on div "Add your brand colours and avatar to create a more personal experience for your…" at bounding box center [360, 449] width 368 height 723
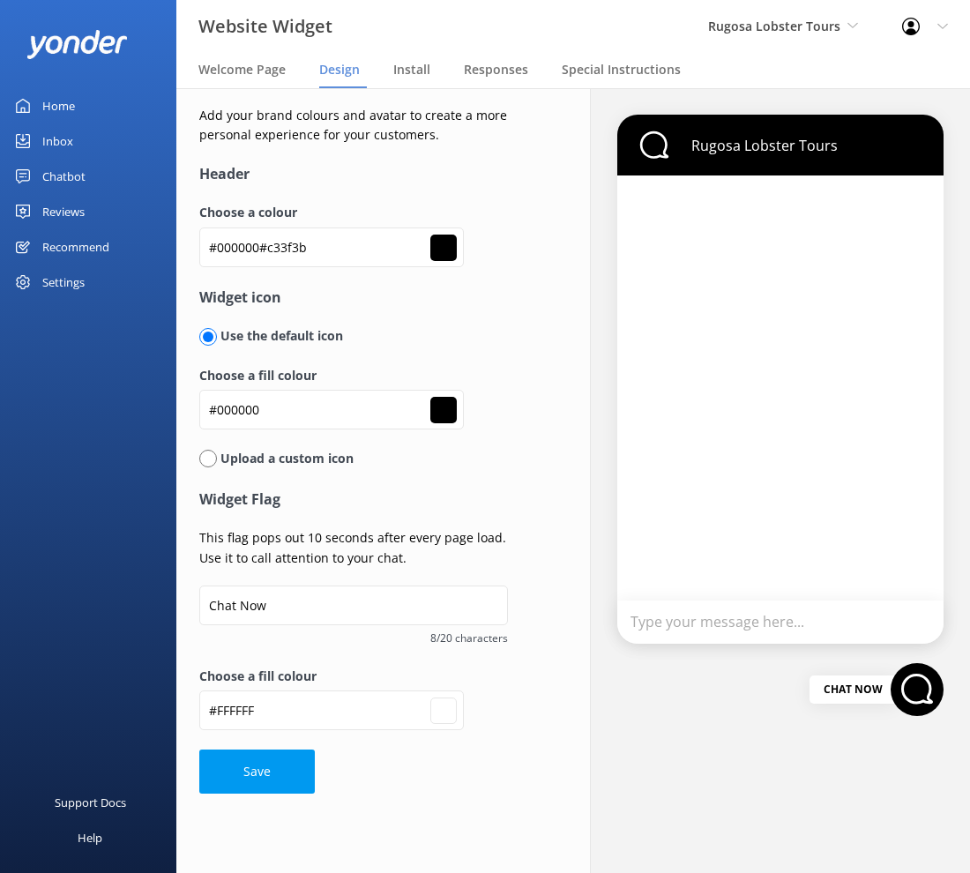
drag, startPoint x: 191, startPoint y: 242, endPoint x: 207, endPoint y: 248, distance: 16.7
click at [207, 248] on div "Add your brand colours and avatar to create a more personal experience for your…" at bounding box center [360, 449] width 368 height 723
drag, startPoint x: 212, startPoint y: 249, endPoint x: 349, endPoint y: 253, distance: 137.6
click at [349, 253] on input "#000000#c33f3b" at bounding box center [331, 247] width 264 height 40
paste input "text"
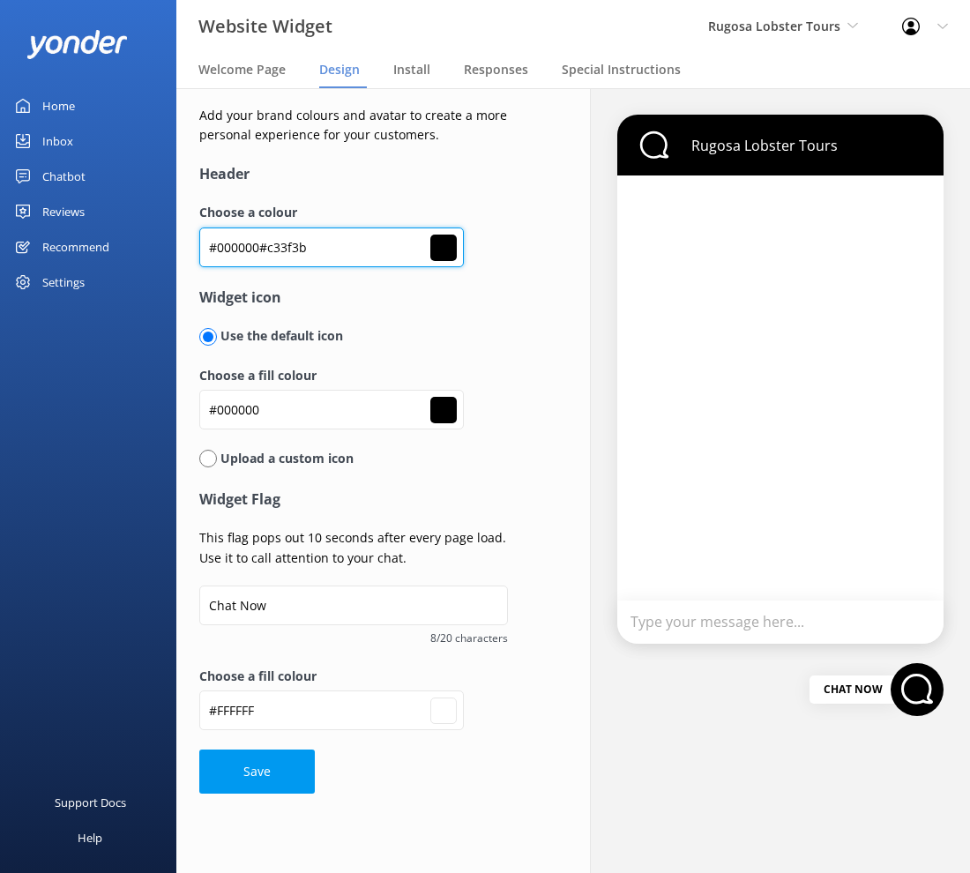
type input "#c33f3b"
type input "#ffffff"
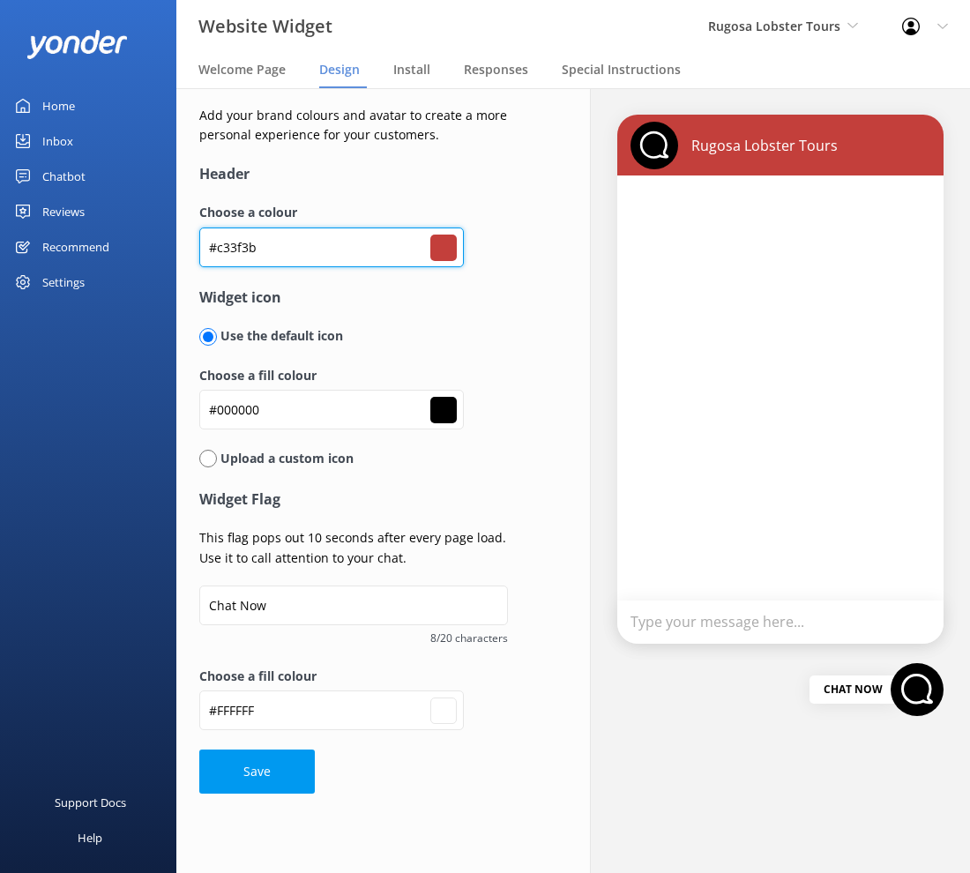
type input "#c33f3b"
click at [377, 314] on form "Header Choose a colour #c33f3b #c33f3b Widget icon Use the default icon Choose …" at bounding box center [360, 478] width 322 height 631
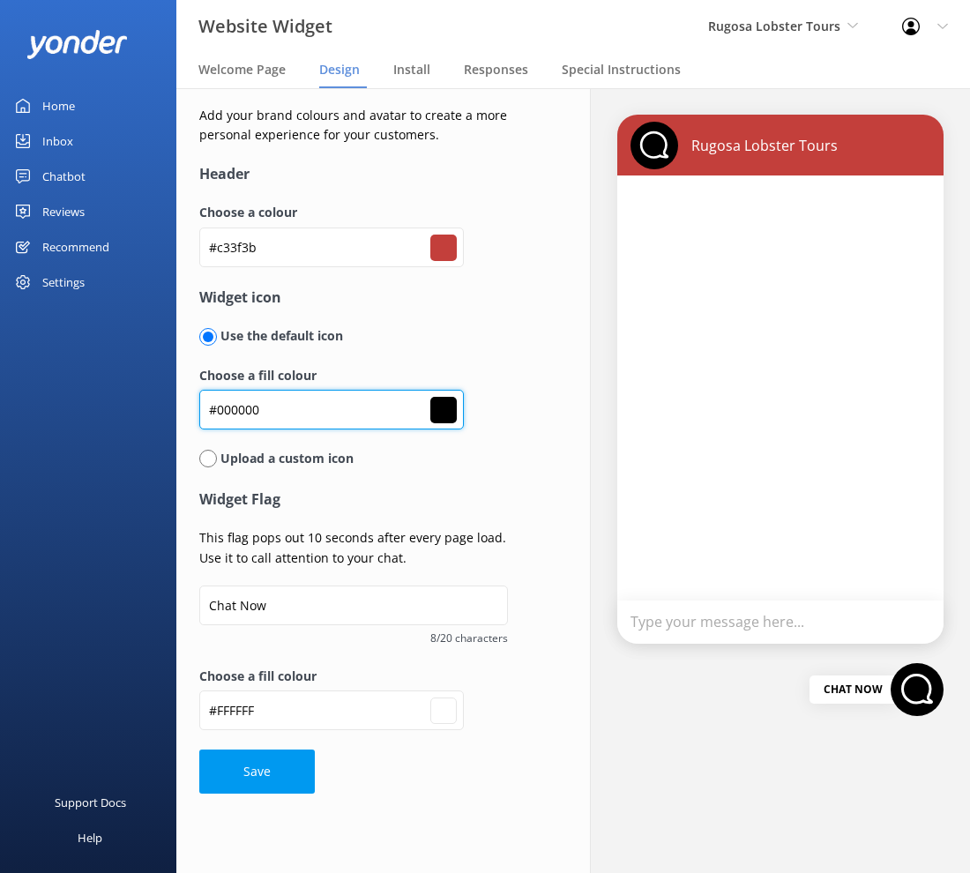
drag, startPoint x: 280, startPoint y: 409, endPoint x: 192, endPoint y: 415, distance: 88.4
click at [192, 415] on div "Add your brand colours and avatar to create a more personal experience for your…" at bounding box center [360, 449] width 368 height 723
paste input "112a42"
type input "#112a42"
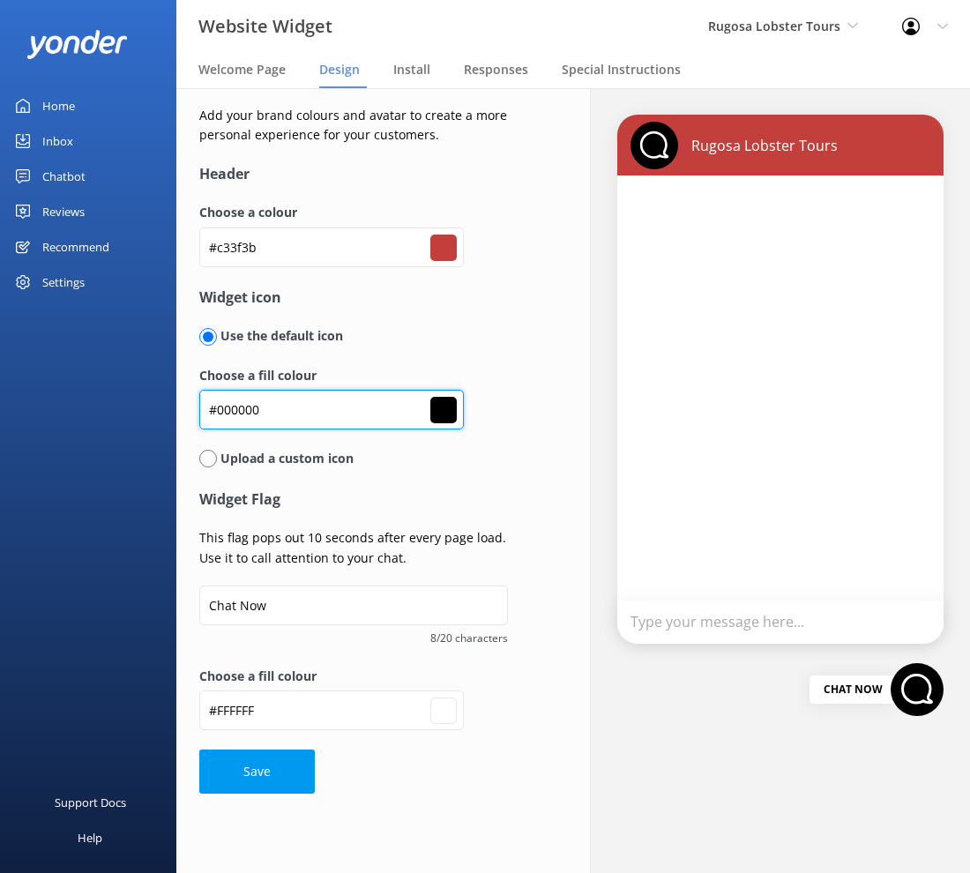
type input "#ffffff"
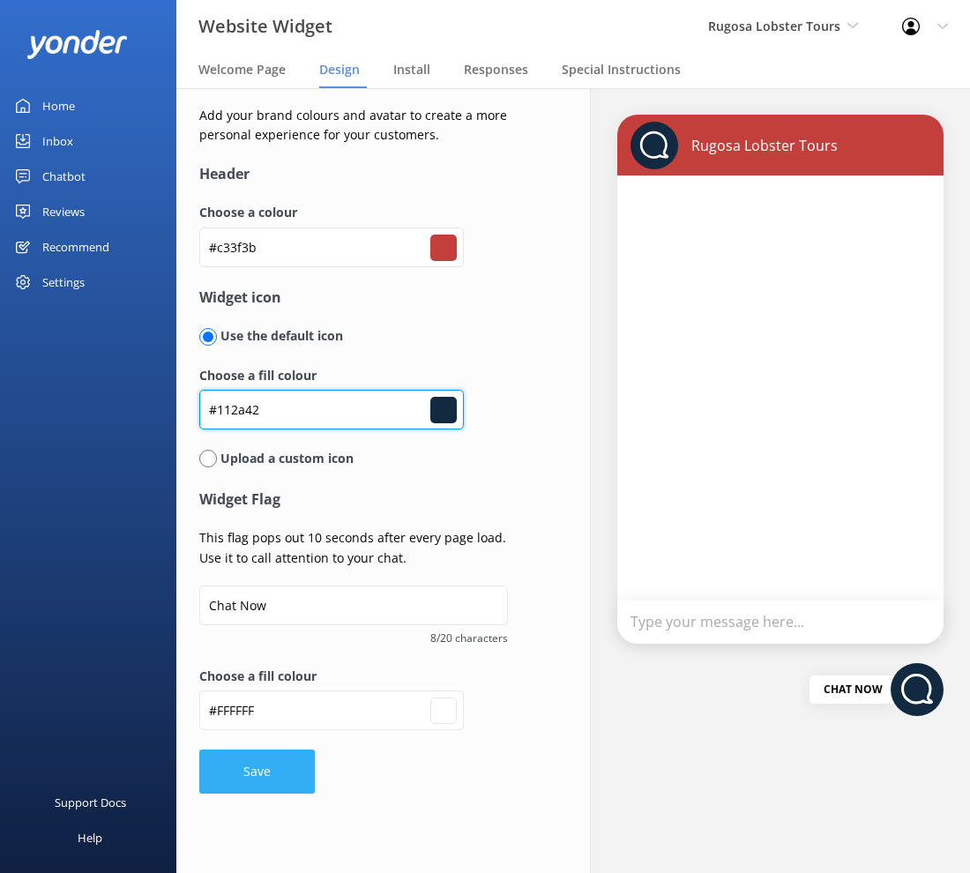
type input "#112a42"
click at [272, 762] on button "Save" at bounding box center [256, 771] width 115 height 44
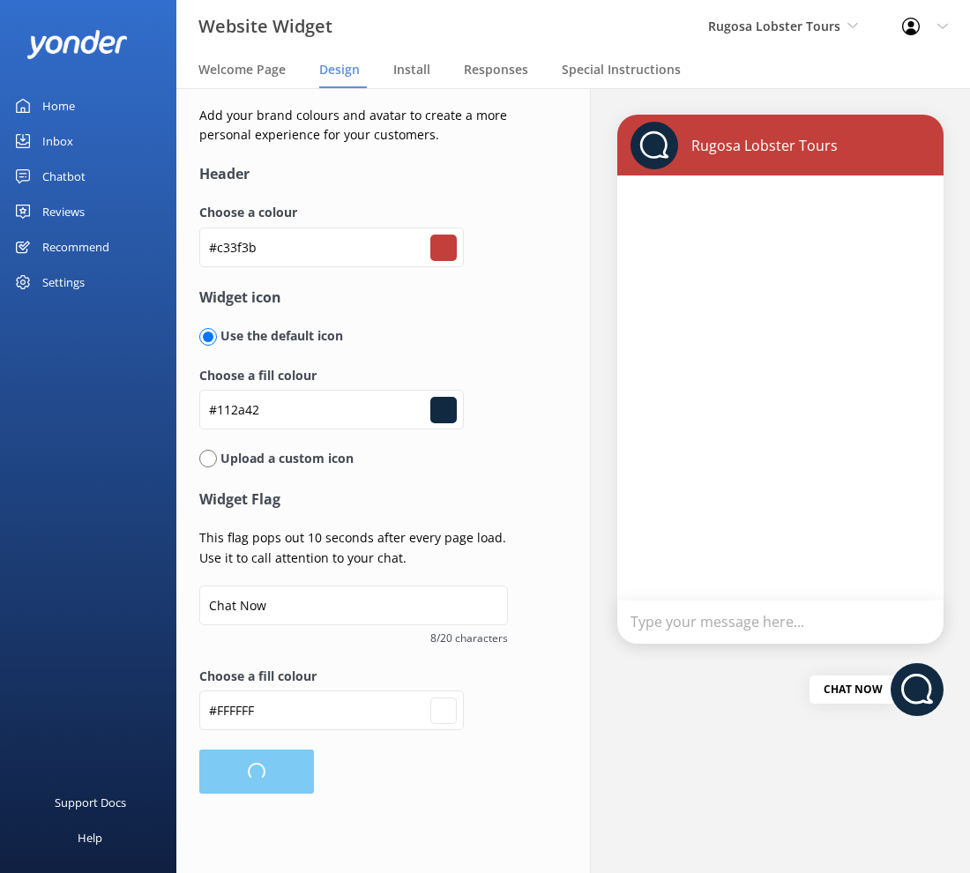
type input "#ffffff"
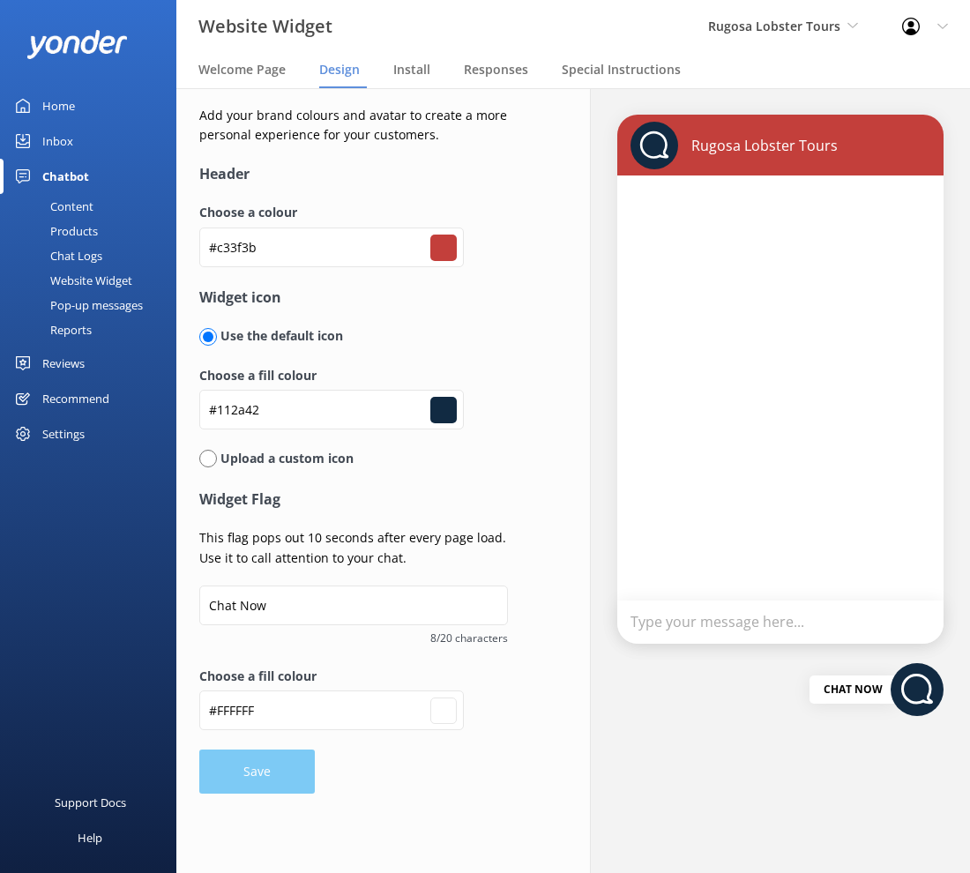
click at [86, 429] on div "Settings" at bounding box center [88, 433] width 176 height 35
type input "#ffffff"
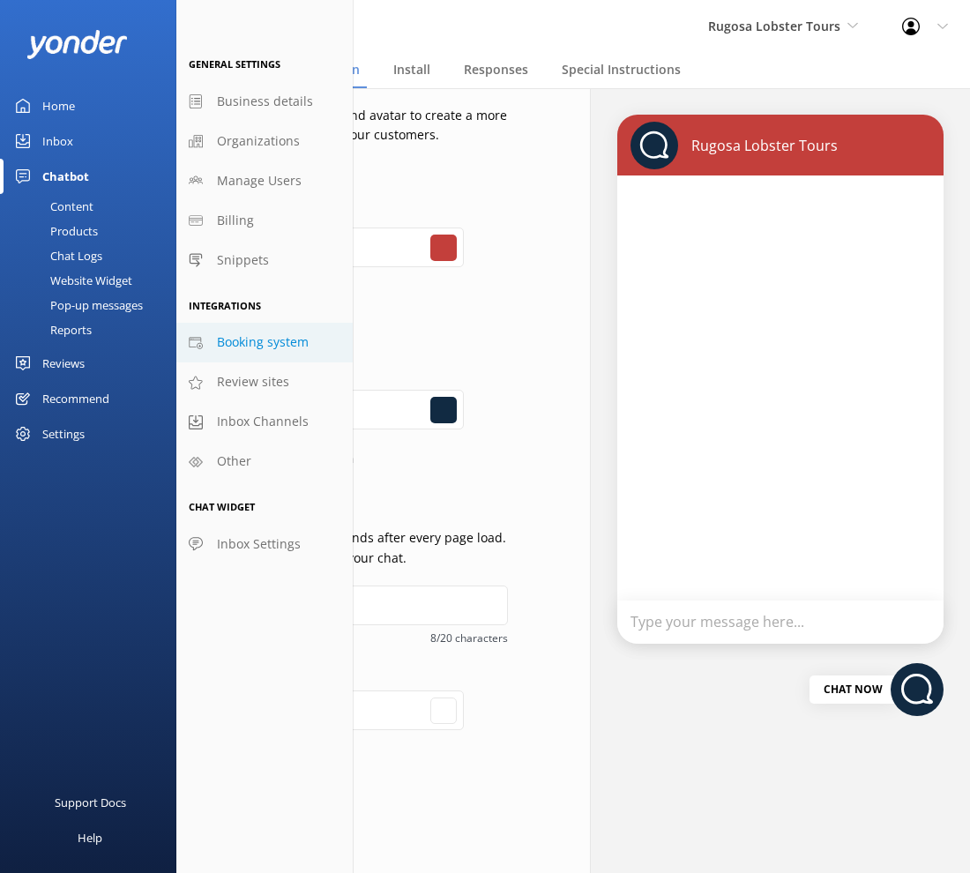
click at [291, 340] on span "Booking system" at bounding box center [263, 341] width 92 height 19
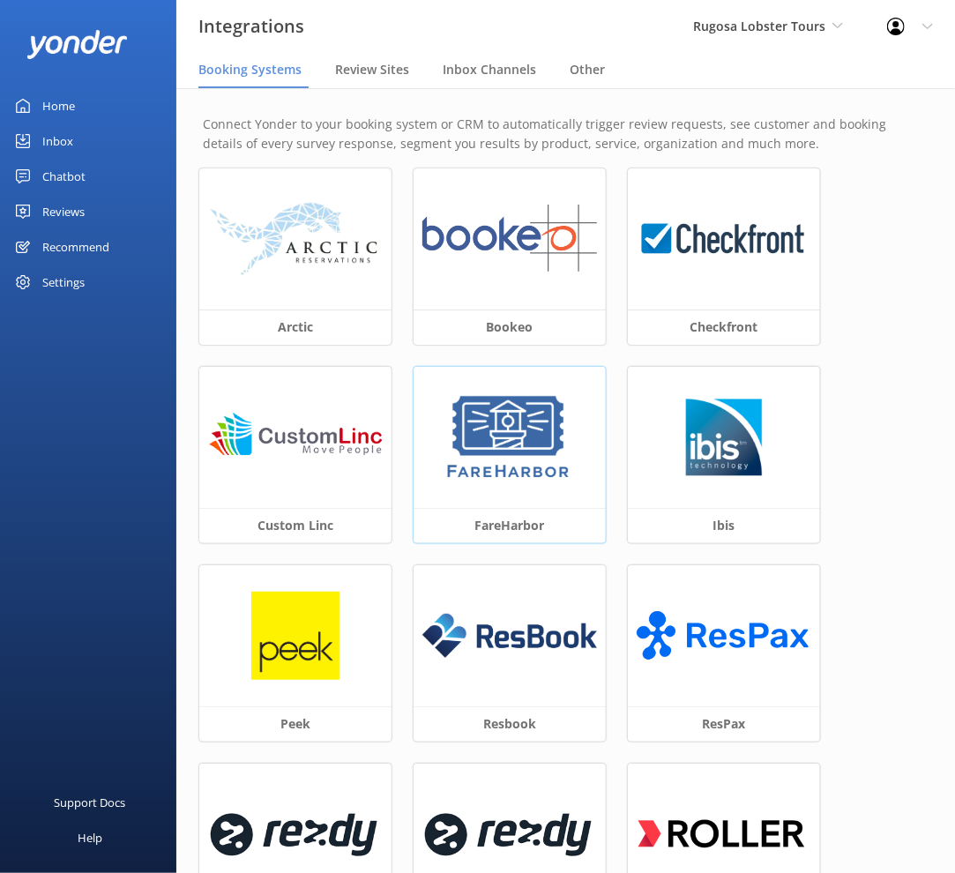
scroll to position [4, 0]
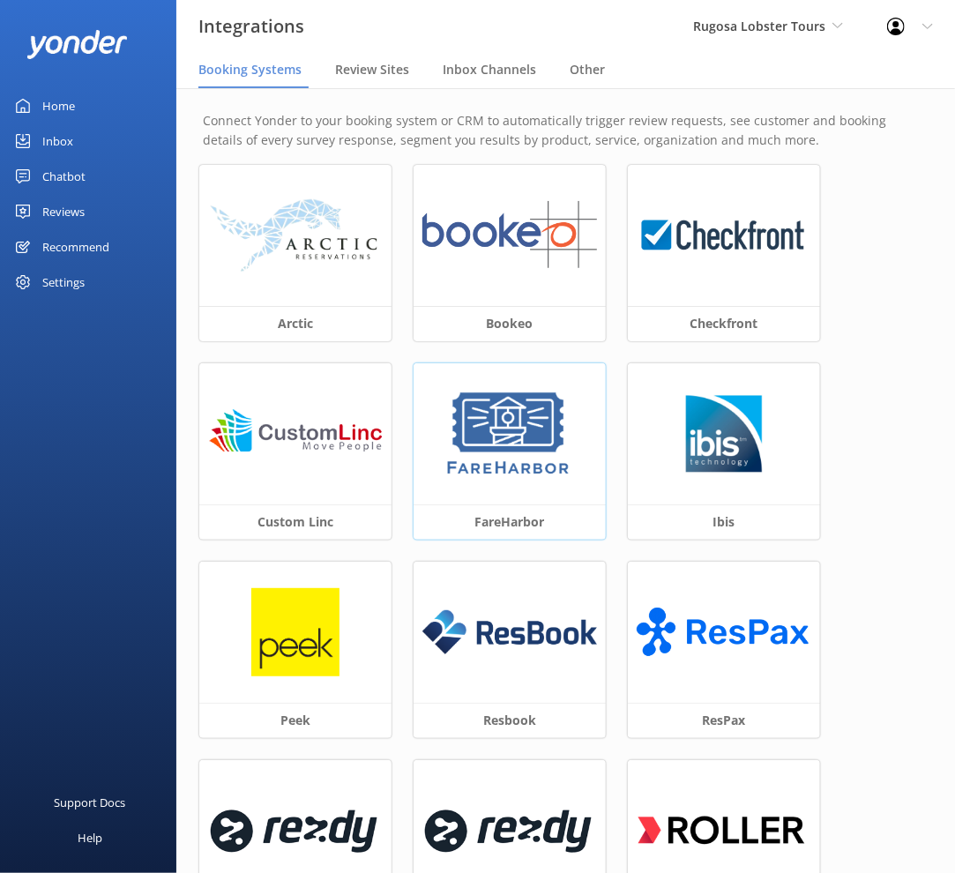
click at [523, 463] on img at bounding box center [509, 434] width 133 height 88
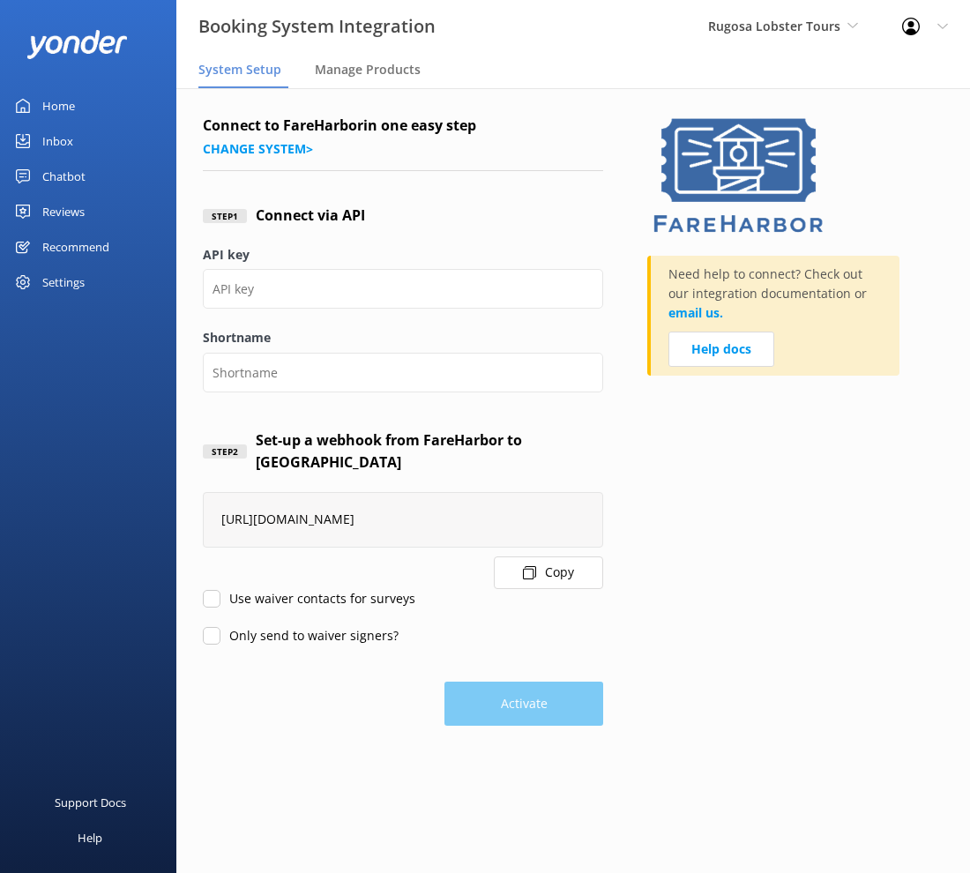
click at [540, 556] on button "Copy" at bounding box center [548, 572] width 109 height 33
click at [816, 34] on span "Rugosa Lobster Tours" at bounding box center [774, 26] width 132 height 17
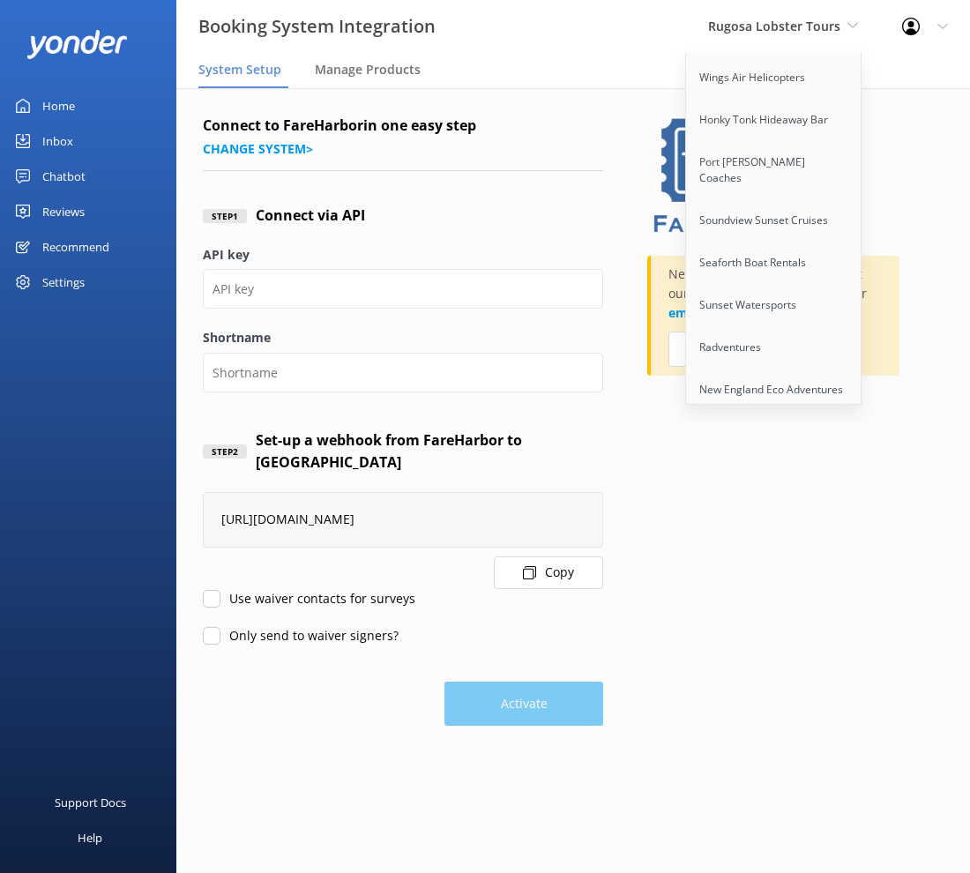
scroll to position [961, 0]
click at [811, 367] on link "New England Eco Adventures" at bounding box center [774, 388] width 176 height 42
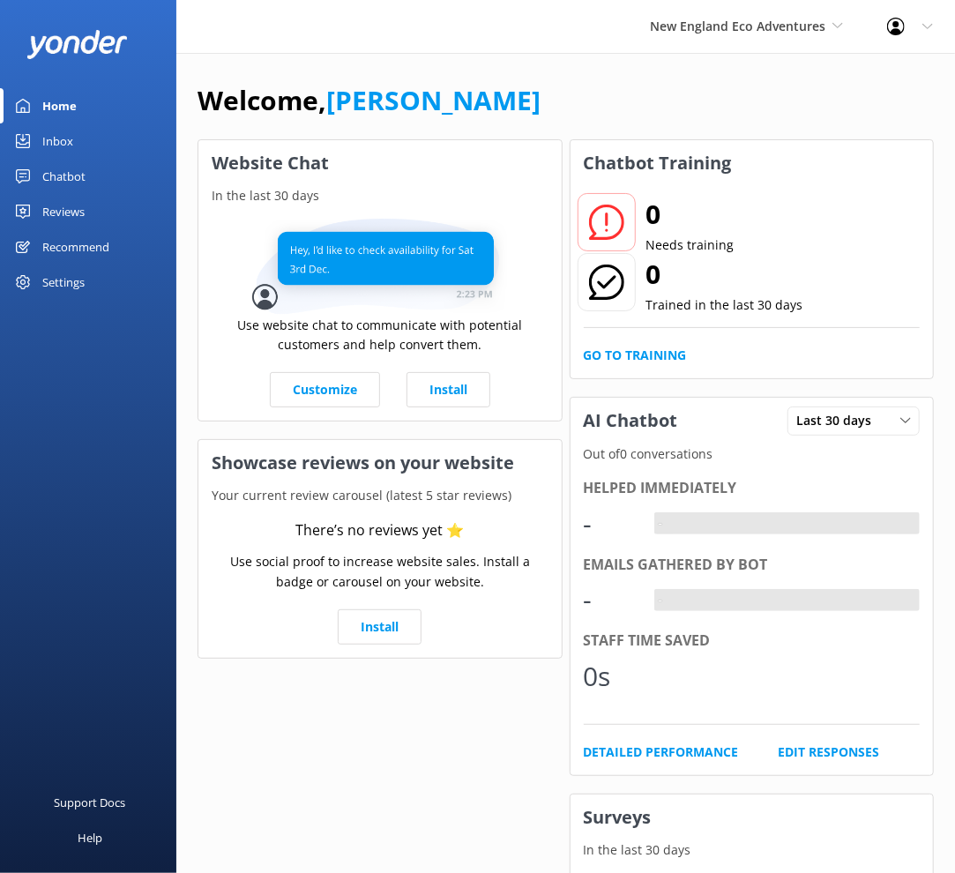
click at [71, 280] on div "Settings" at bounding box center [63, 281] width 42 height 35
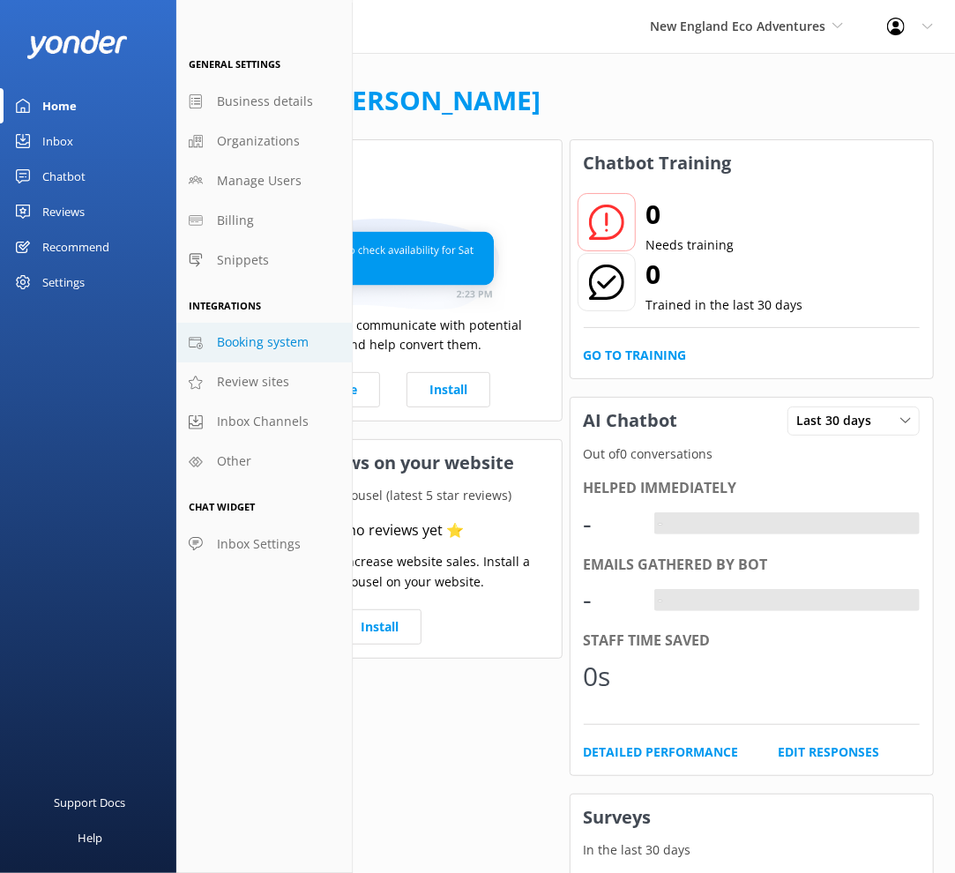
click at [270, 347] on span "Booking system" at bounding box center [263, 341] width 92 height 19
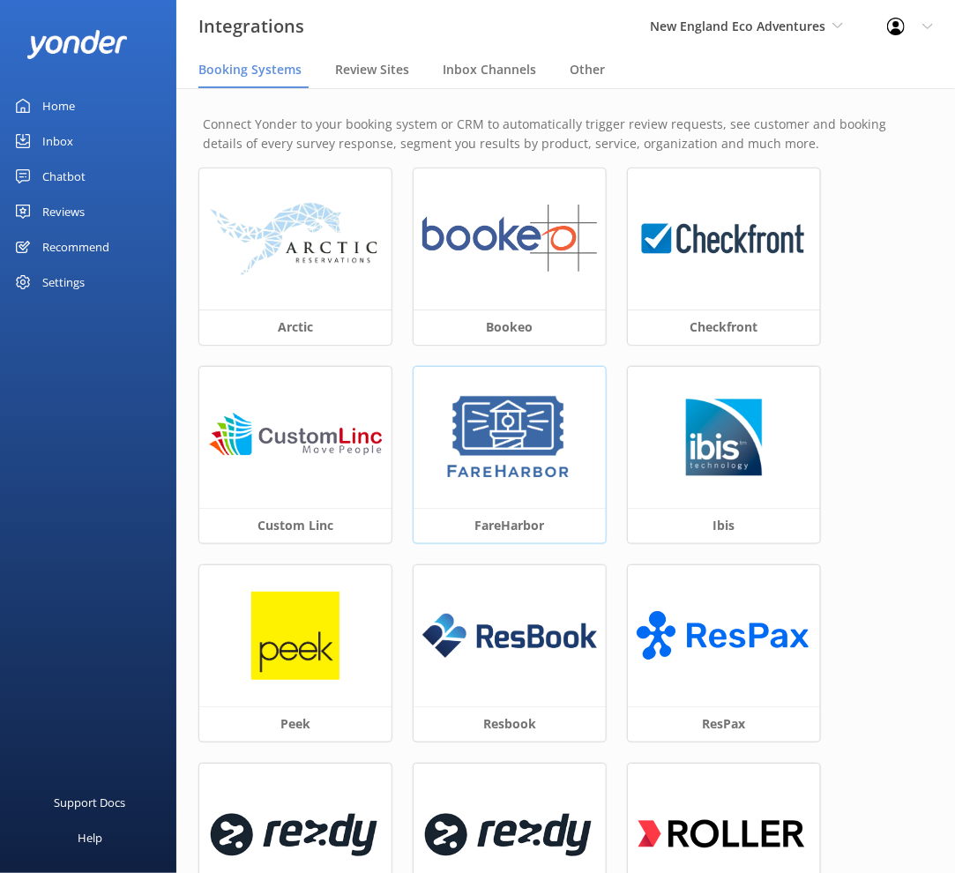
click at [490, 436] on img at bounding box center [509, 437] width 133 height 88
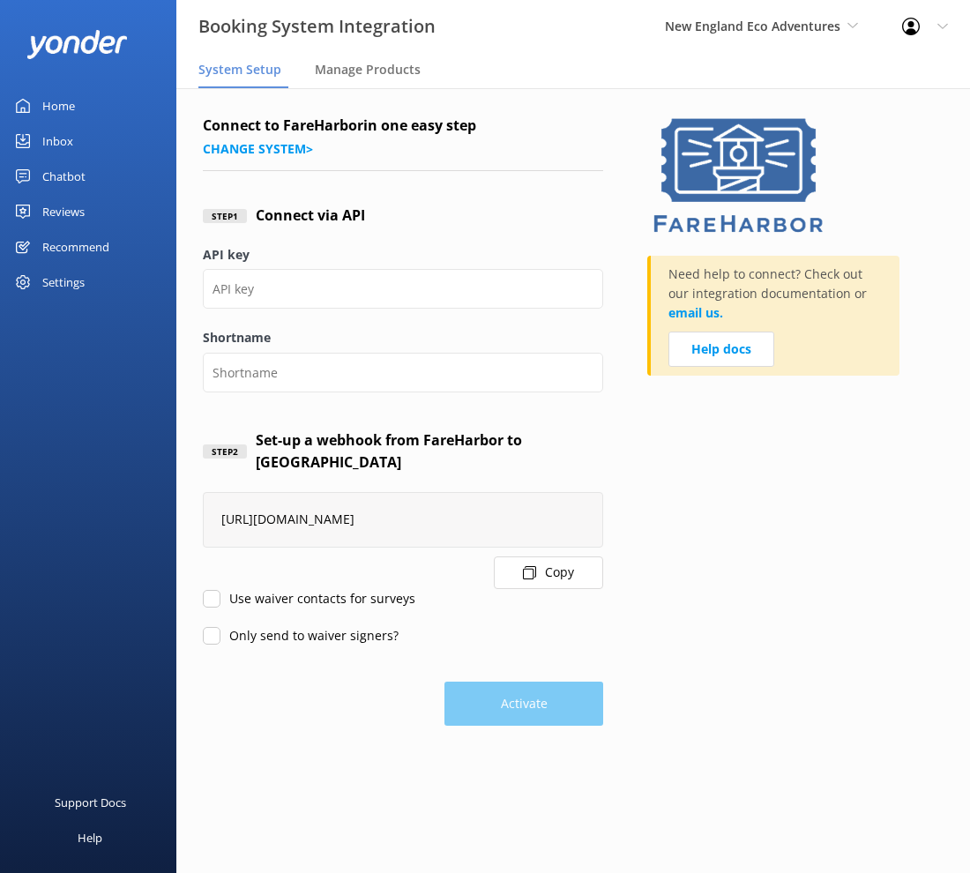
click at [553, 556] on button "Copy" at bounding box center [548, 572] width 109 height 33
